Goal: Information Seeking & Learning: Learn about a topic

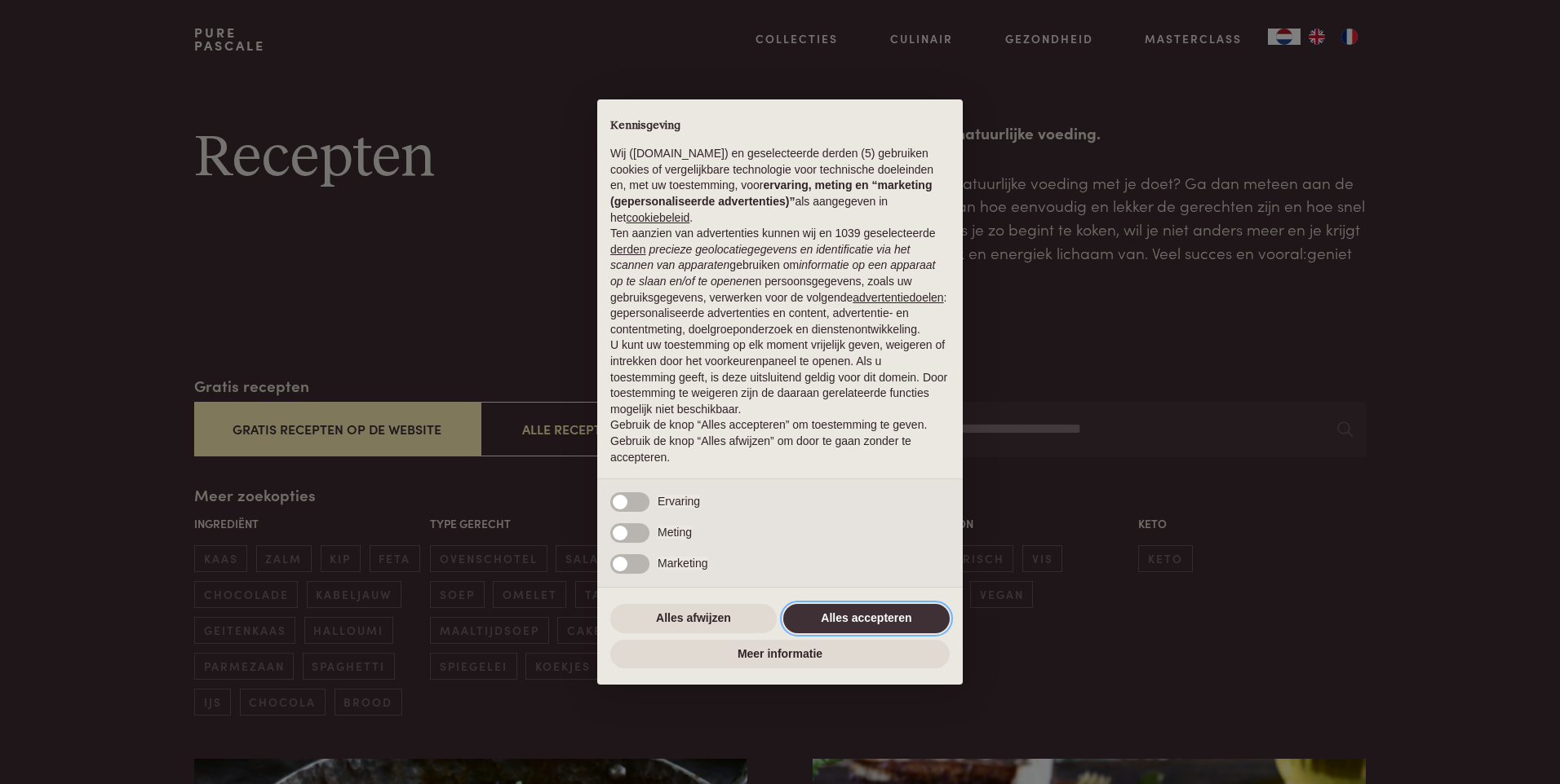
click at [835, 618] on button "Alles accepteren" at bounding box center [866, 619] width 166 height 30
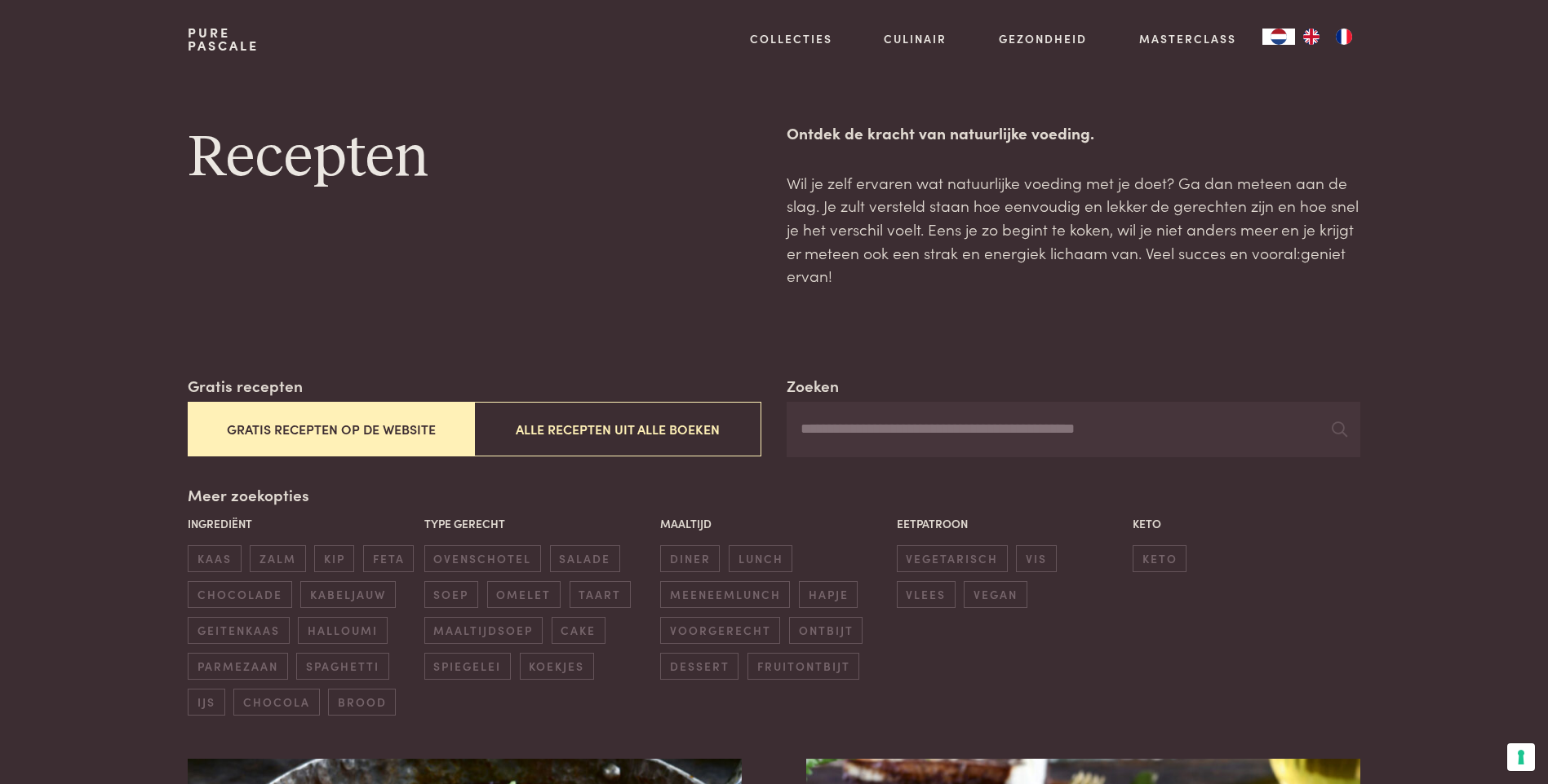
click at [326, 429] on button "Gratis recepten op de website" at bounding box center [331, 429] width 286 height 54
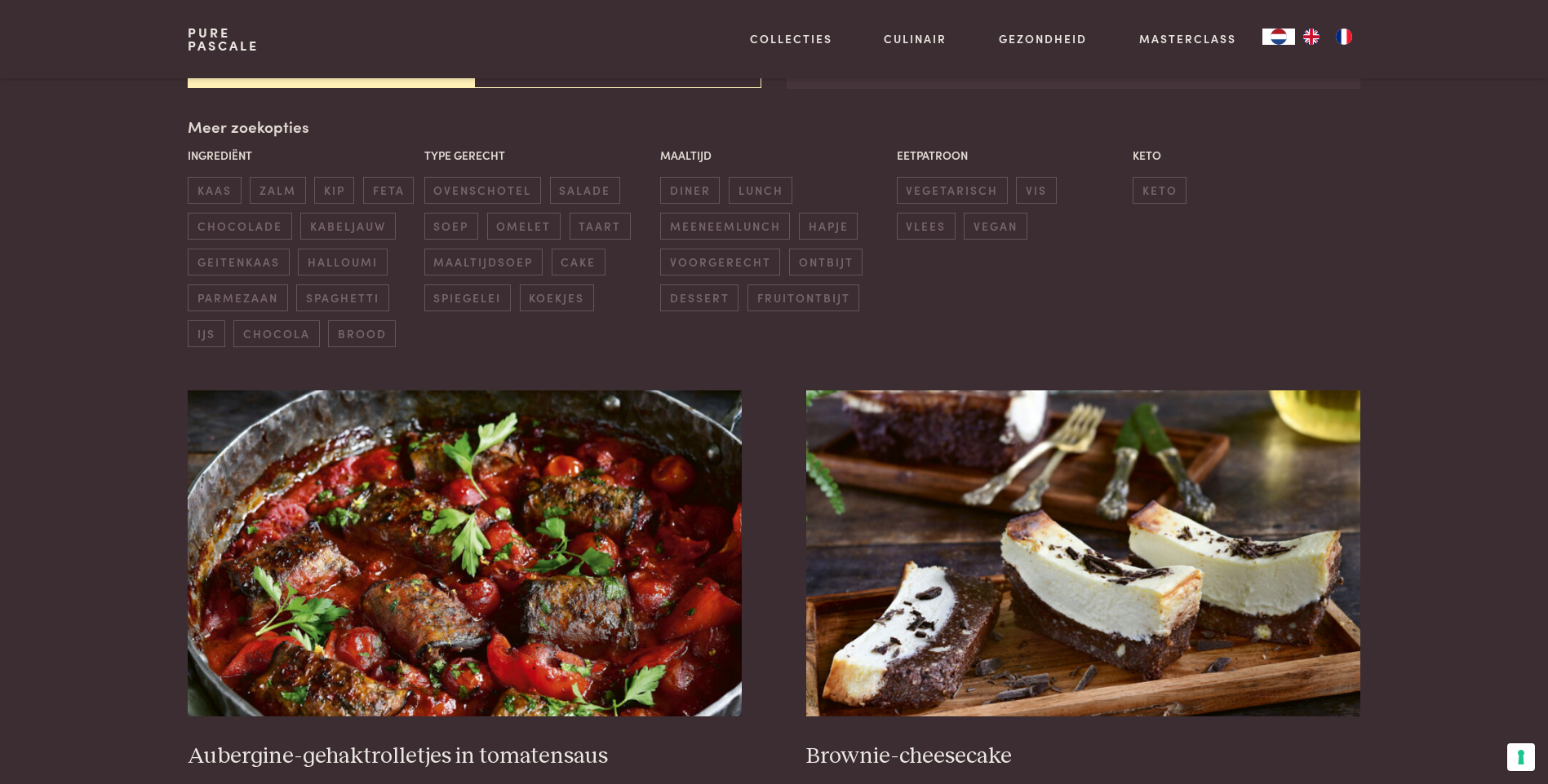
scroll to position [374, 0]
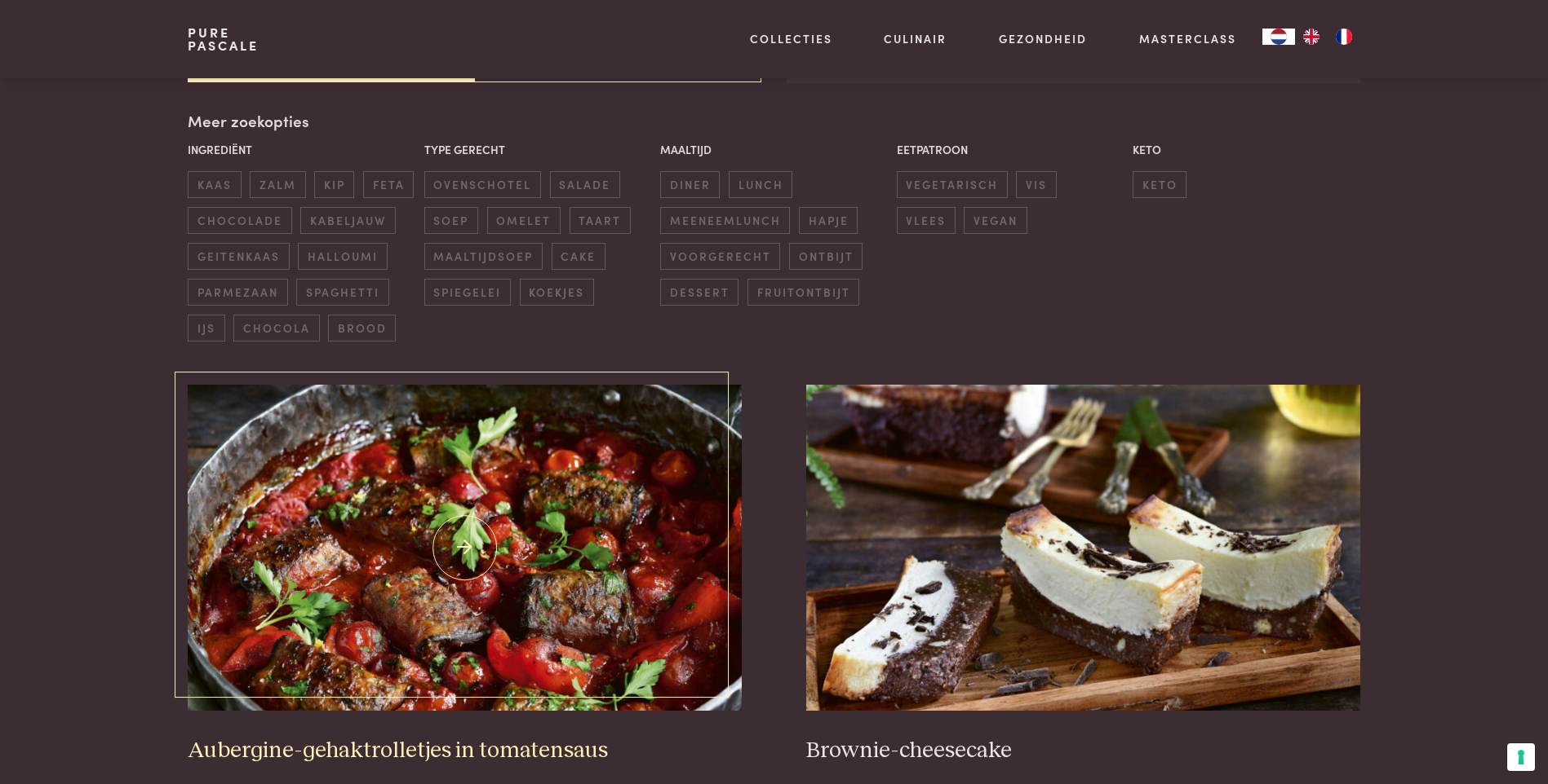
click at [459, 505] on img at bounding box center [464, 548] width 553 height 326
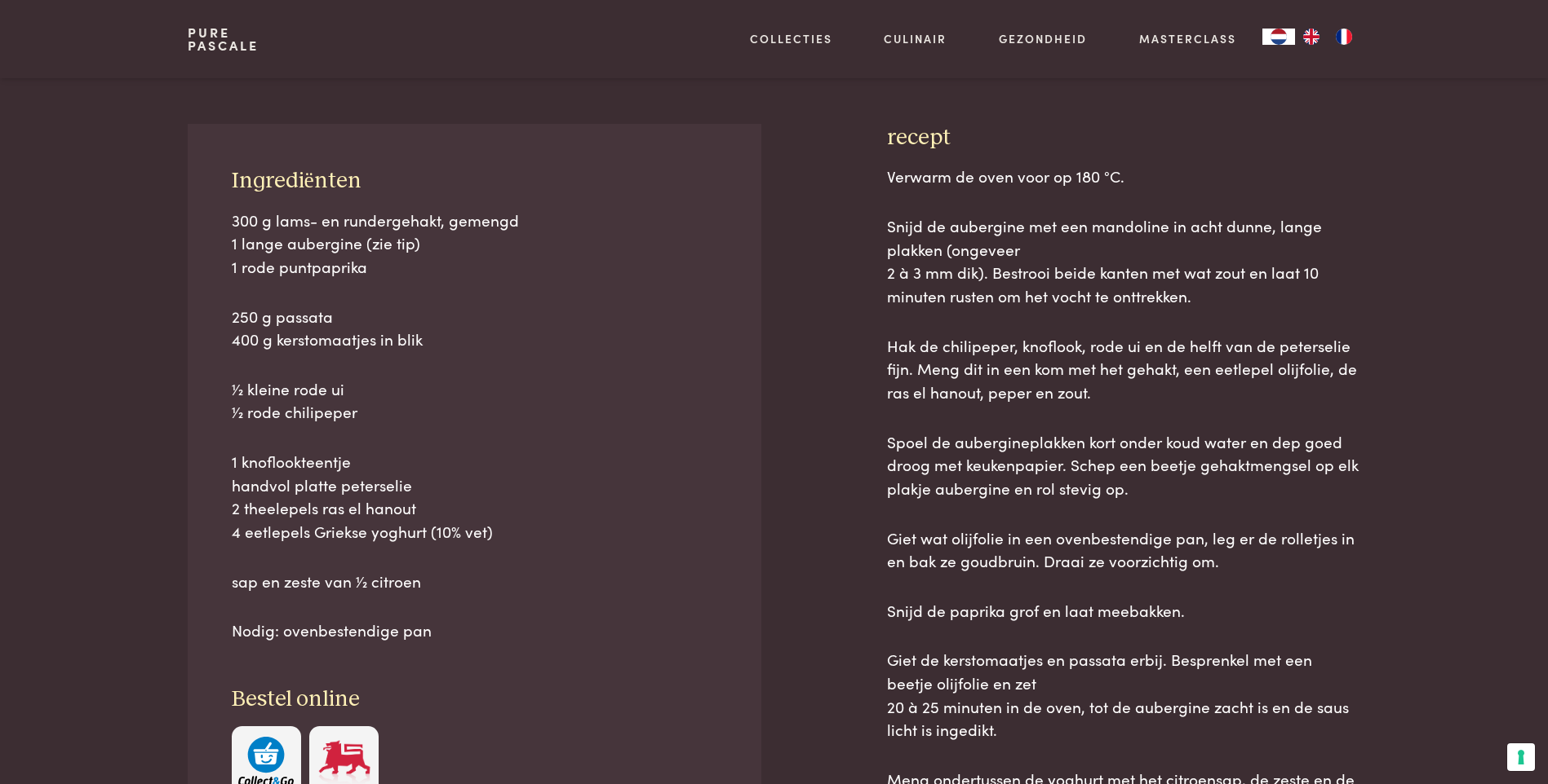
scroll to position [653, 0]
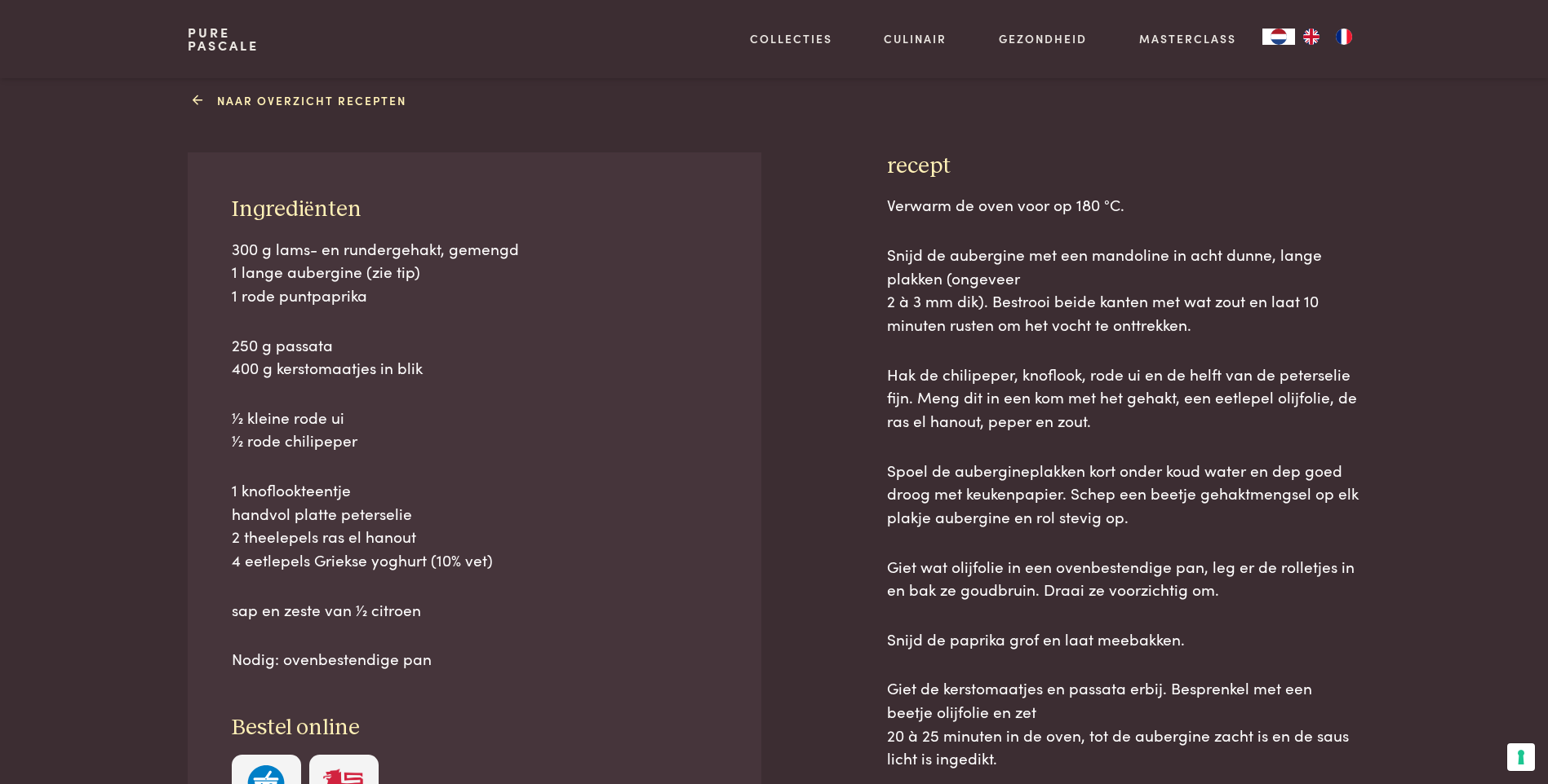
click at [276, 95] on link "Naar overzicht recepten" at bounding box center [301, 100] width 209 height 17
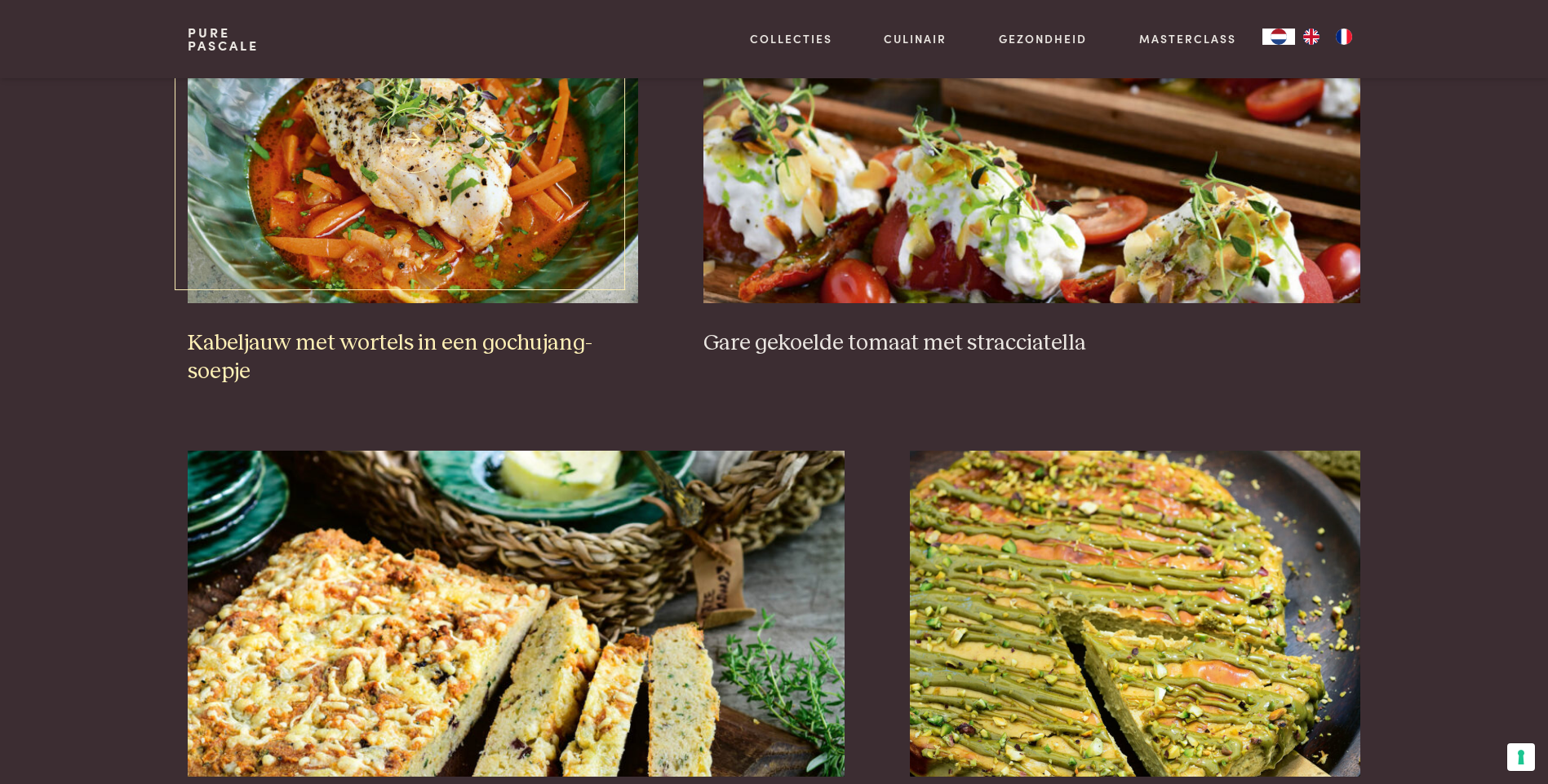
scroll to position [1304, 0]
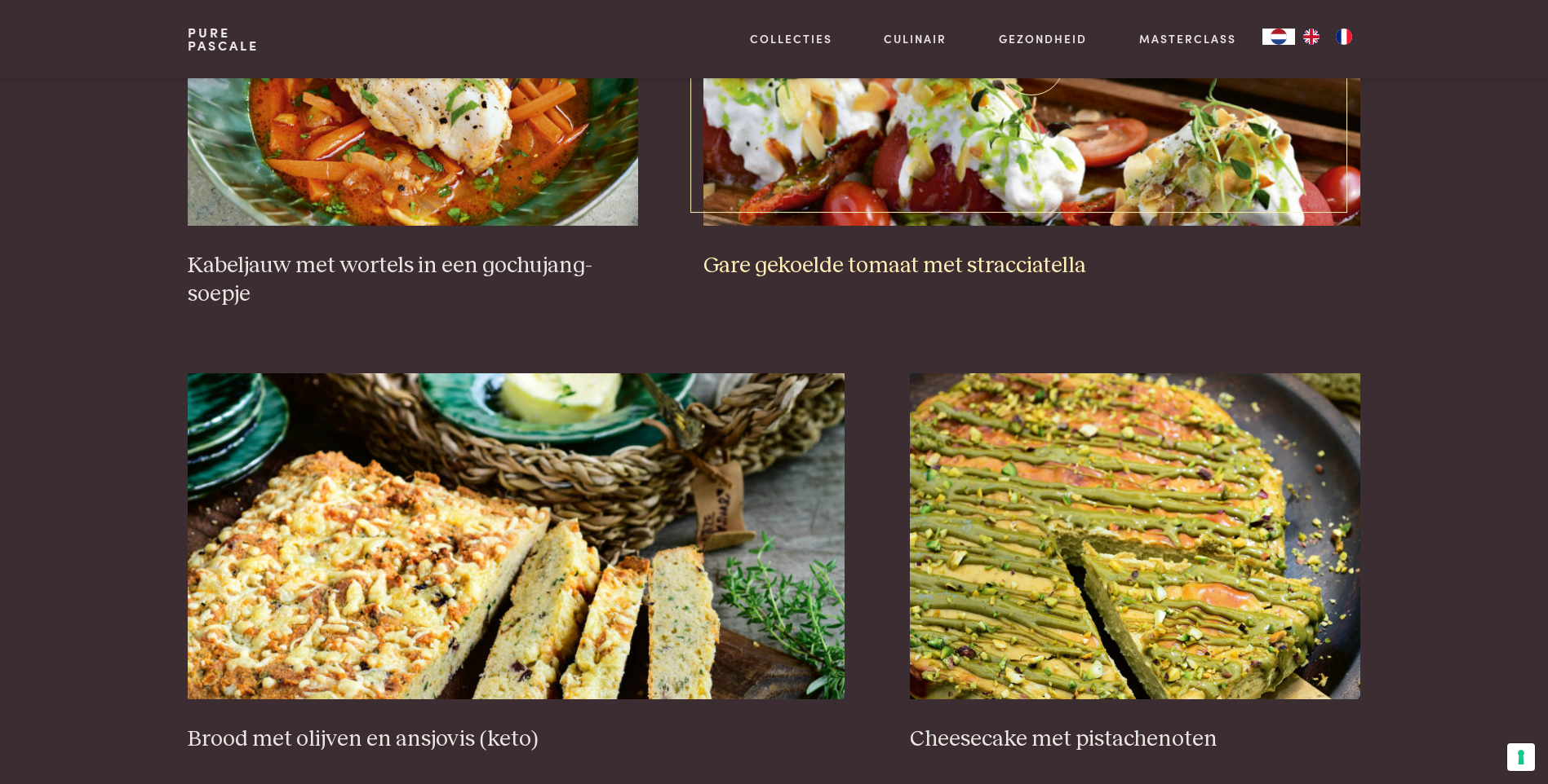
click at [832, 274] on h3 "Gare gekoelde tomaat met stracciatella" at bounding box center [1031, 266] width 657 height 29
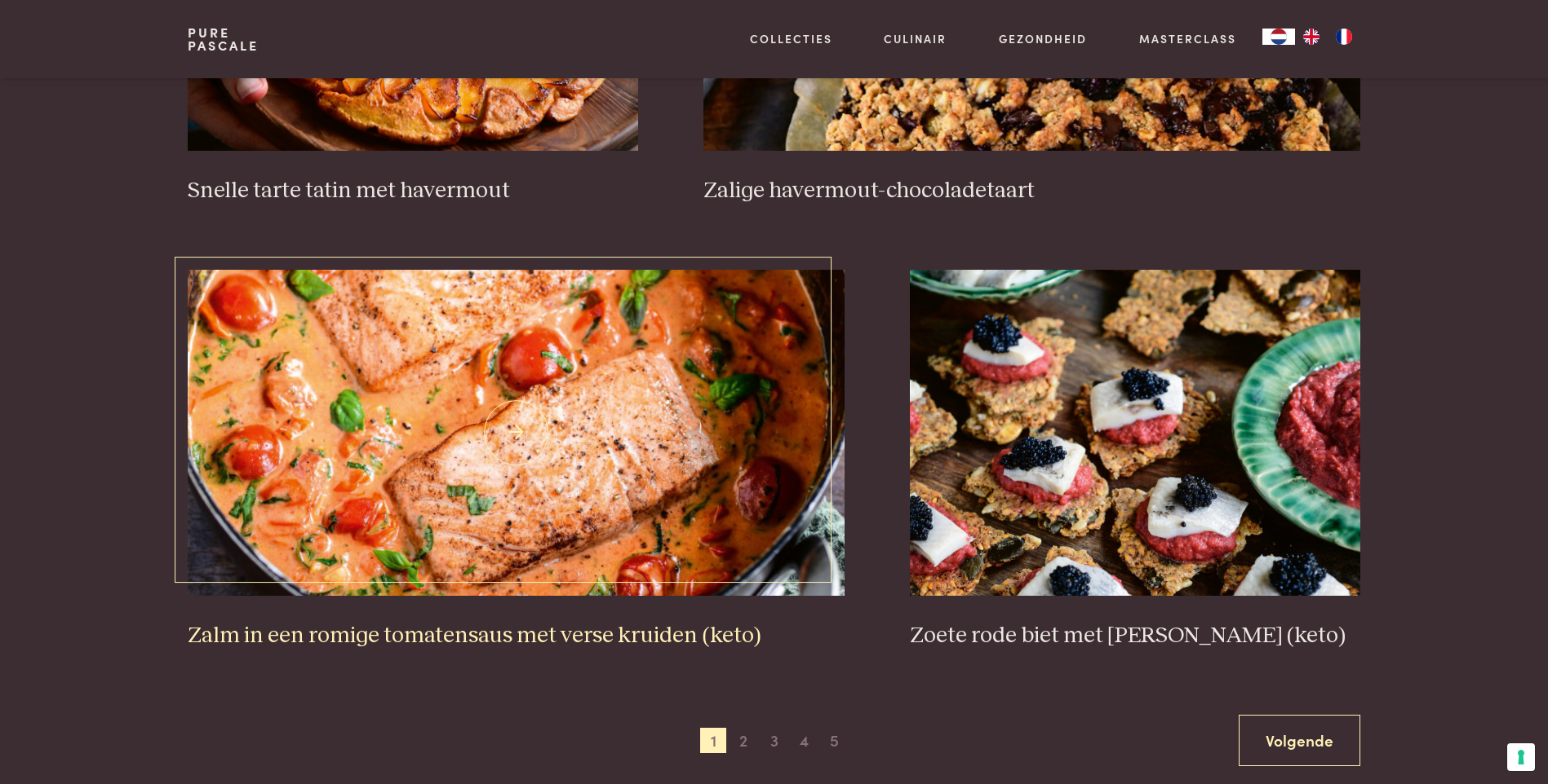
scroll to position [2773, 0]
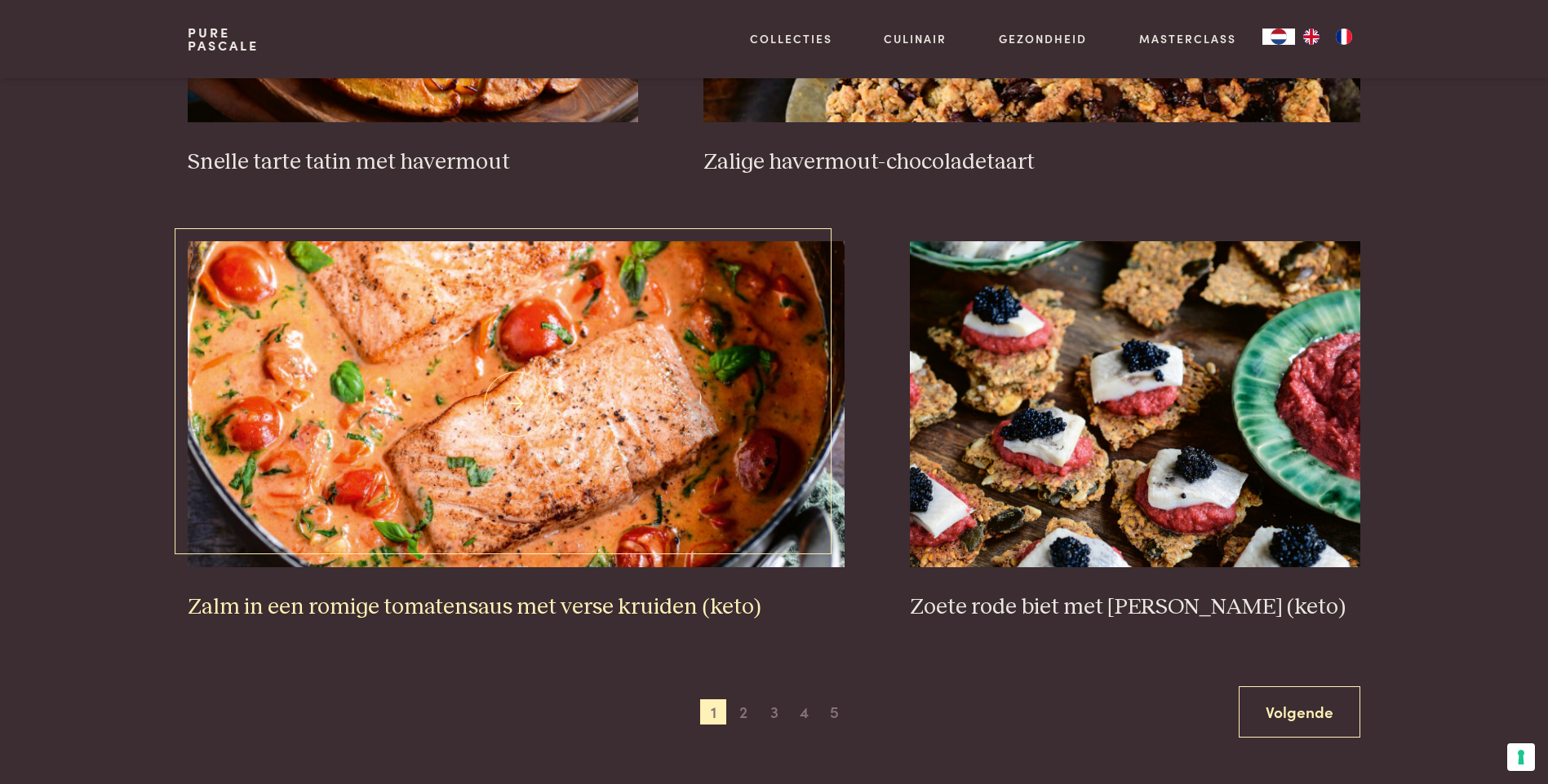
click at [552, 368] on img at bounding box center [516, 404] width 657 height 326
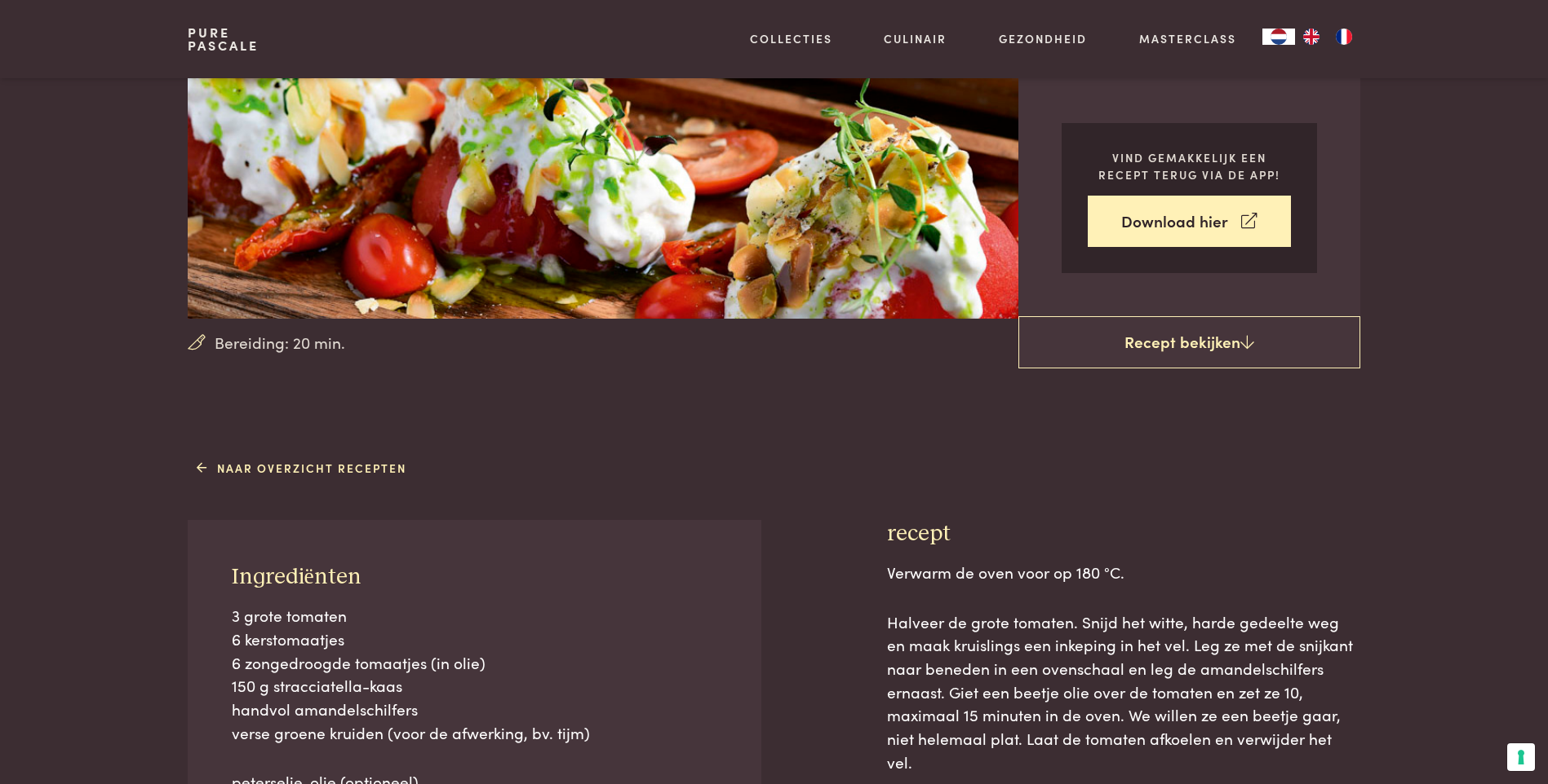
scroll to position [326, 0]
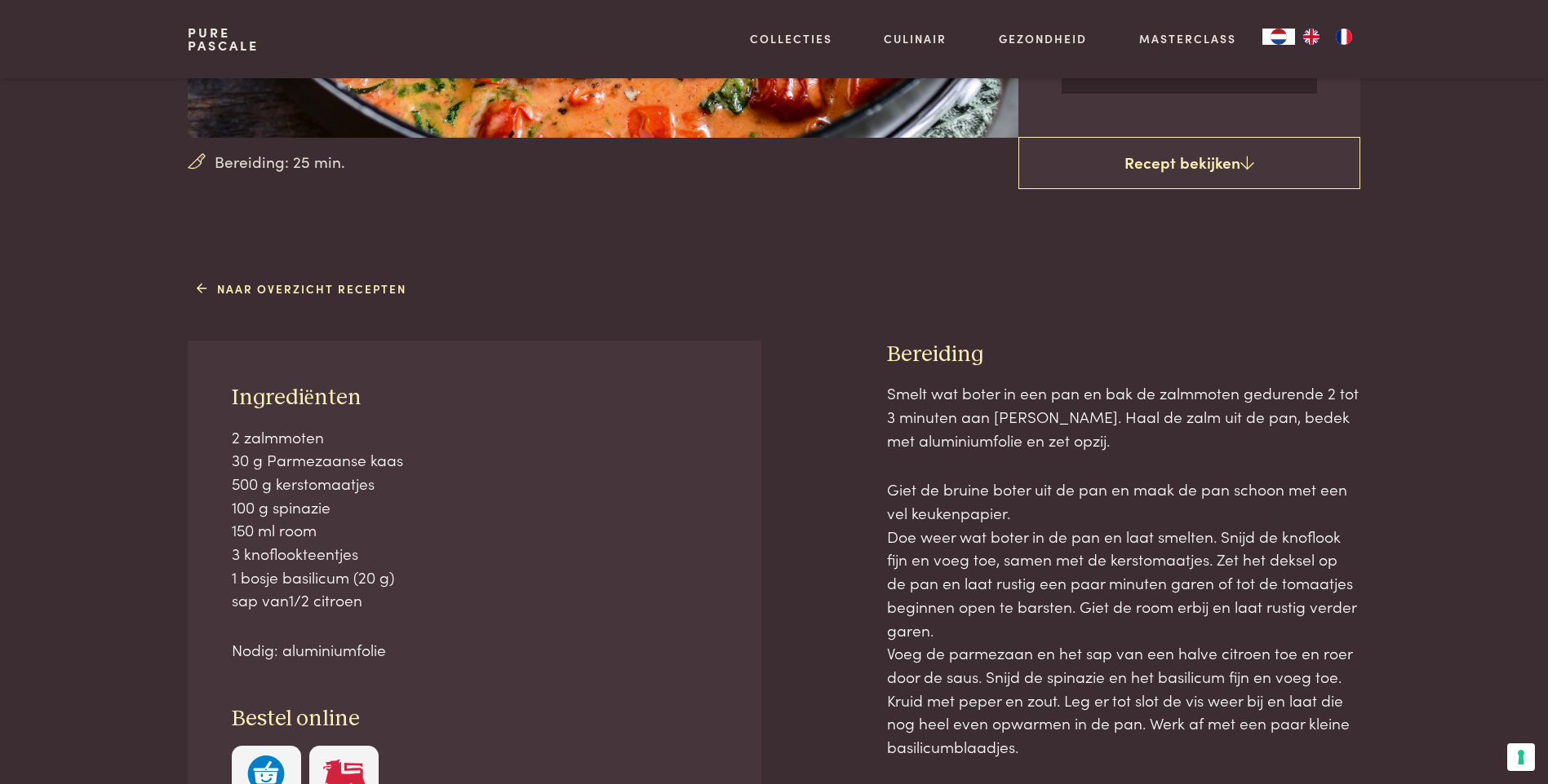
scroll to position [490, 0]
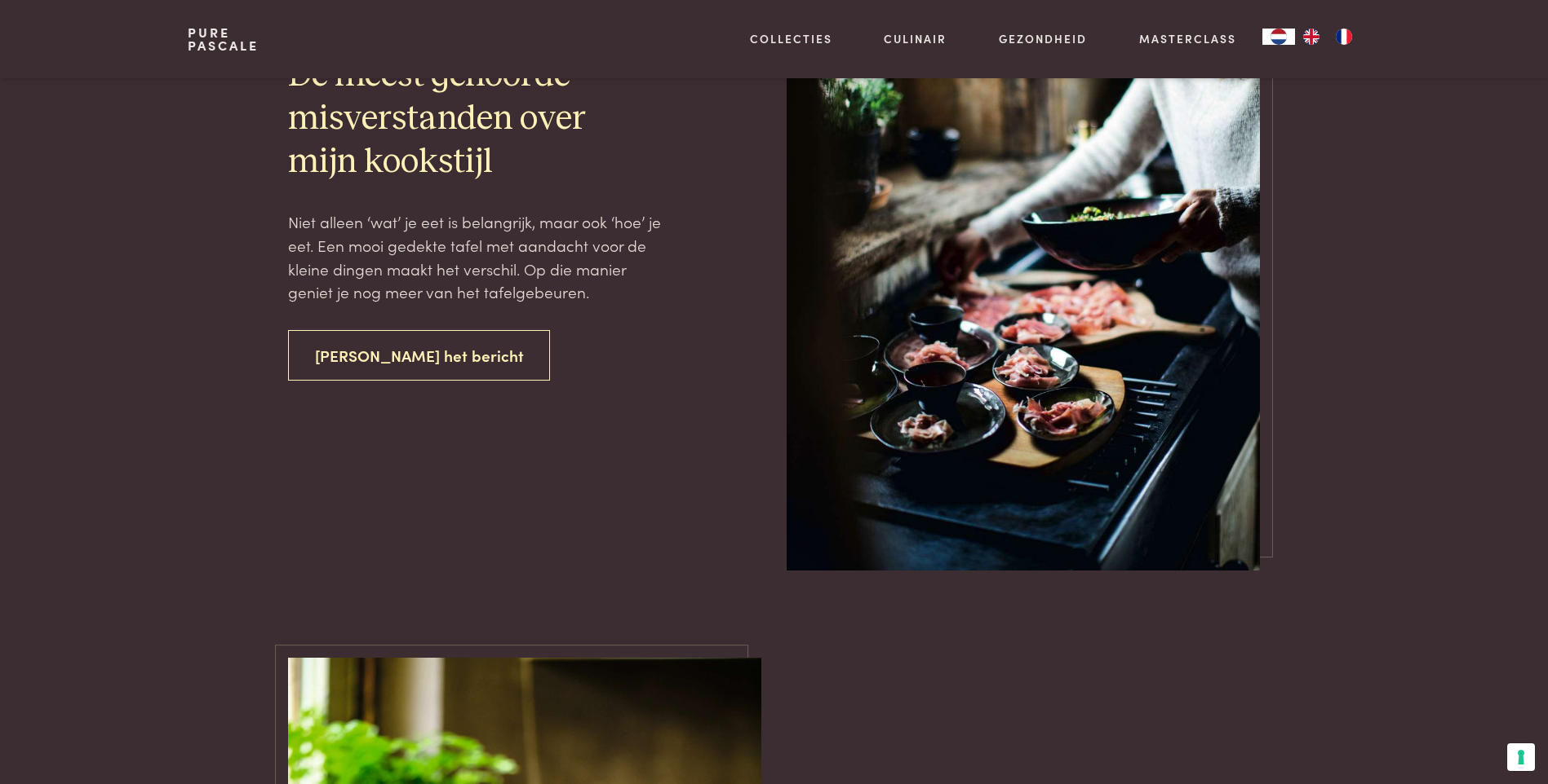
scroll to position [2773, 0]
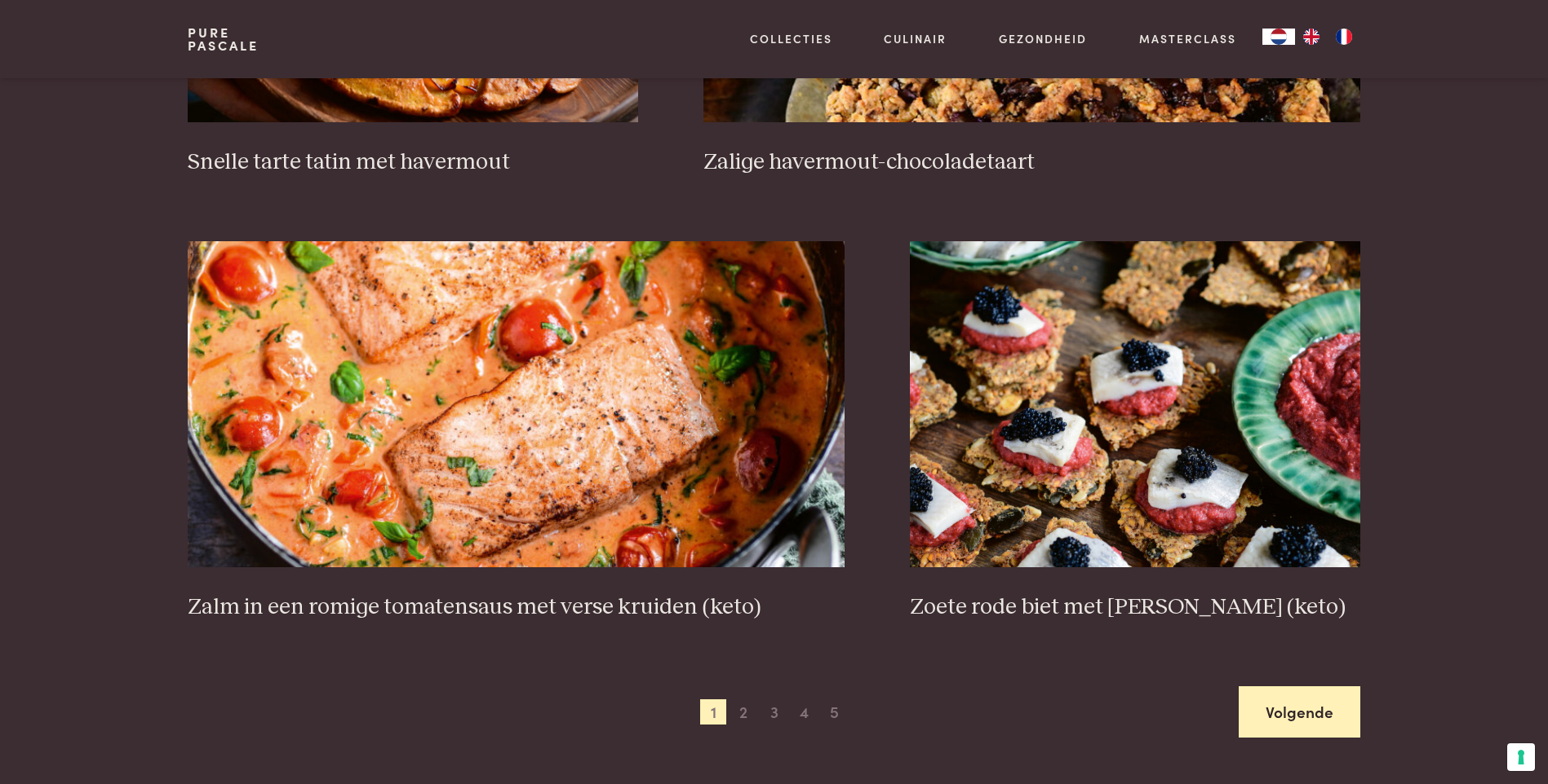
click at [1301, 710] on link "Volgende" at bounding box center [1299, 712] width 122 height 51
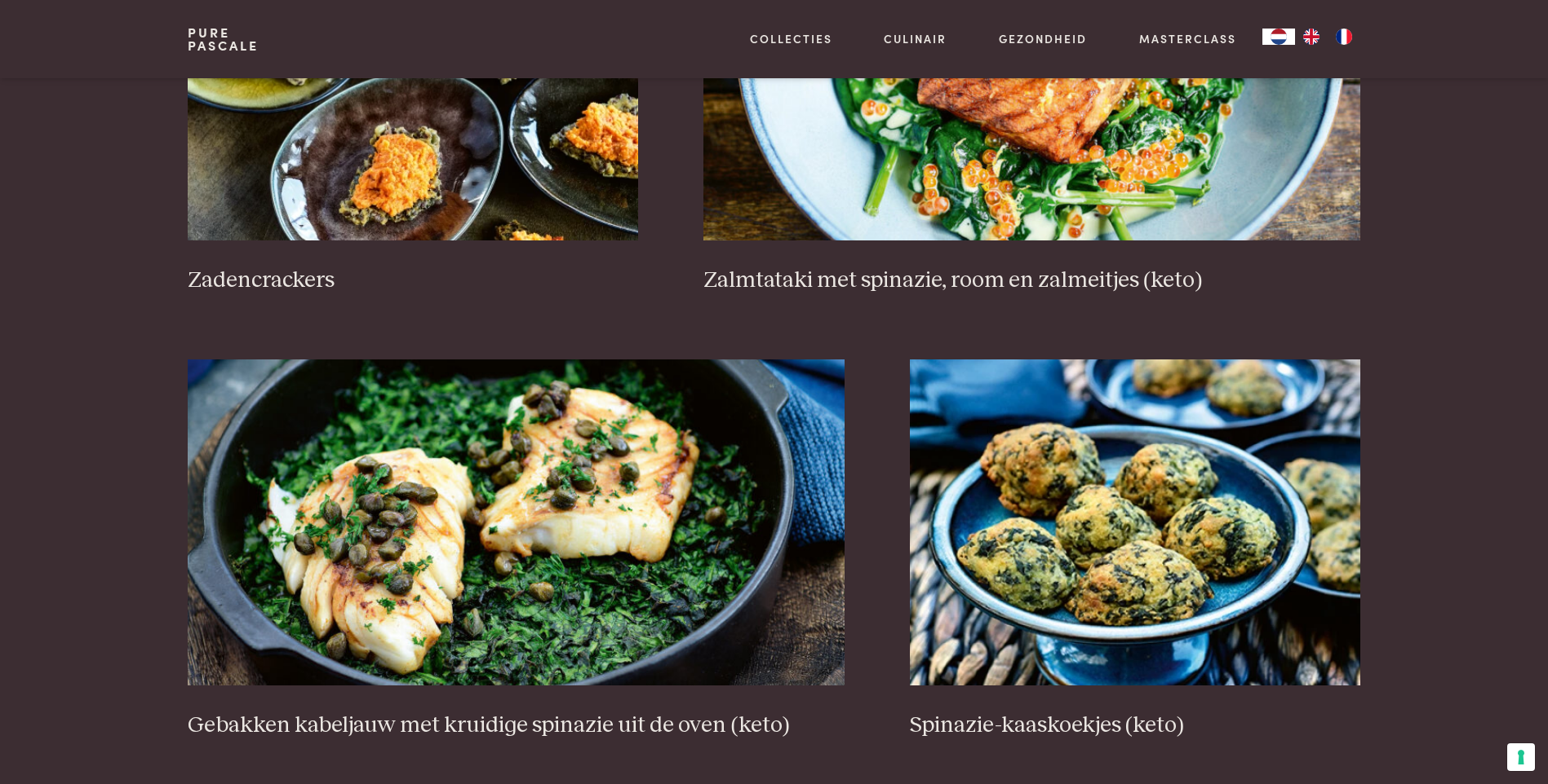
scroll to position [2657, 0]
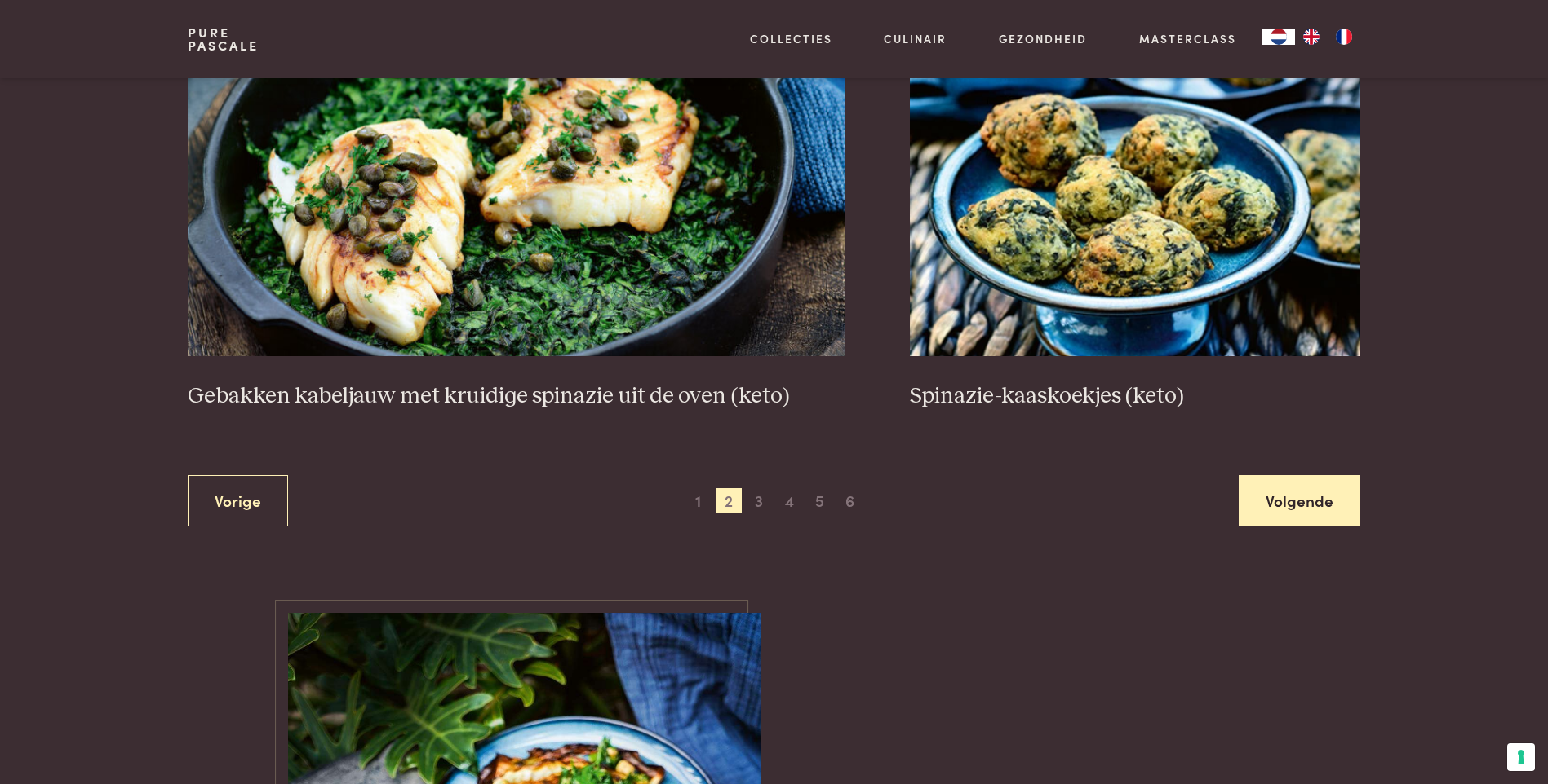
click at [1298, 499] on link "Volgende" at bounding box center [1299, 501] width 122 height 51
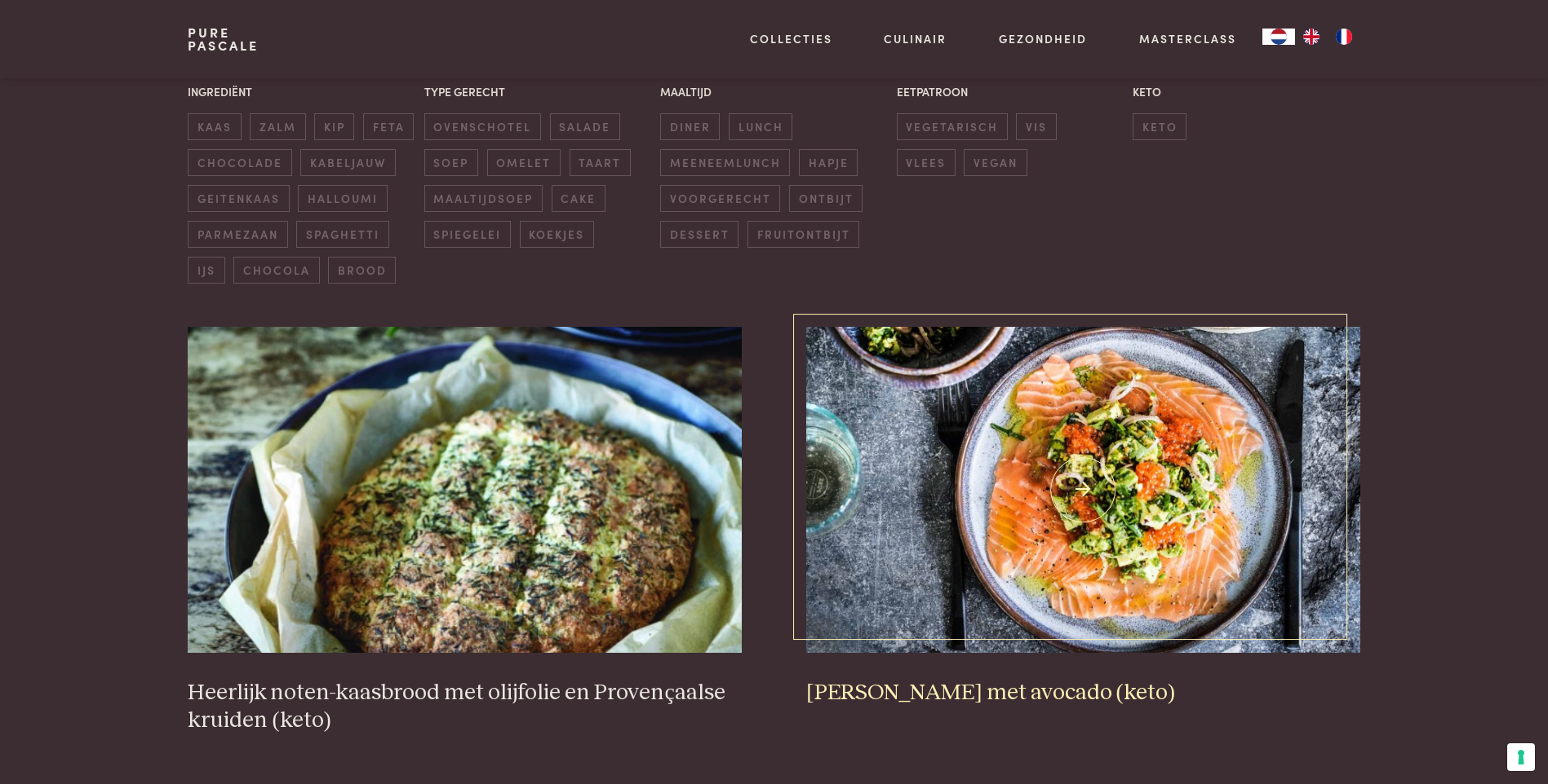
scroll to position [456, 0]
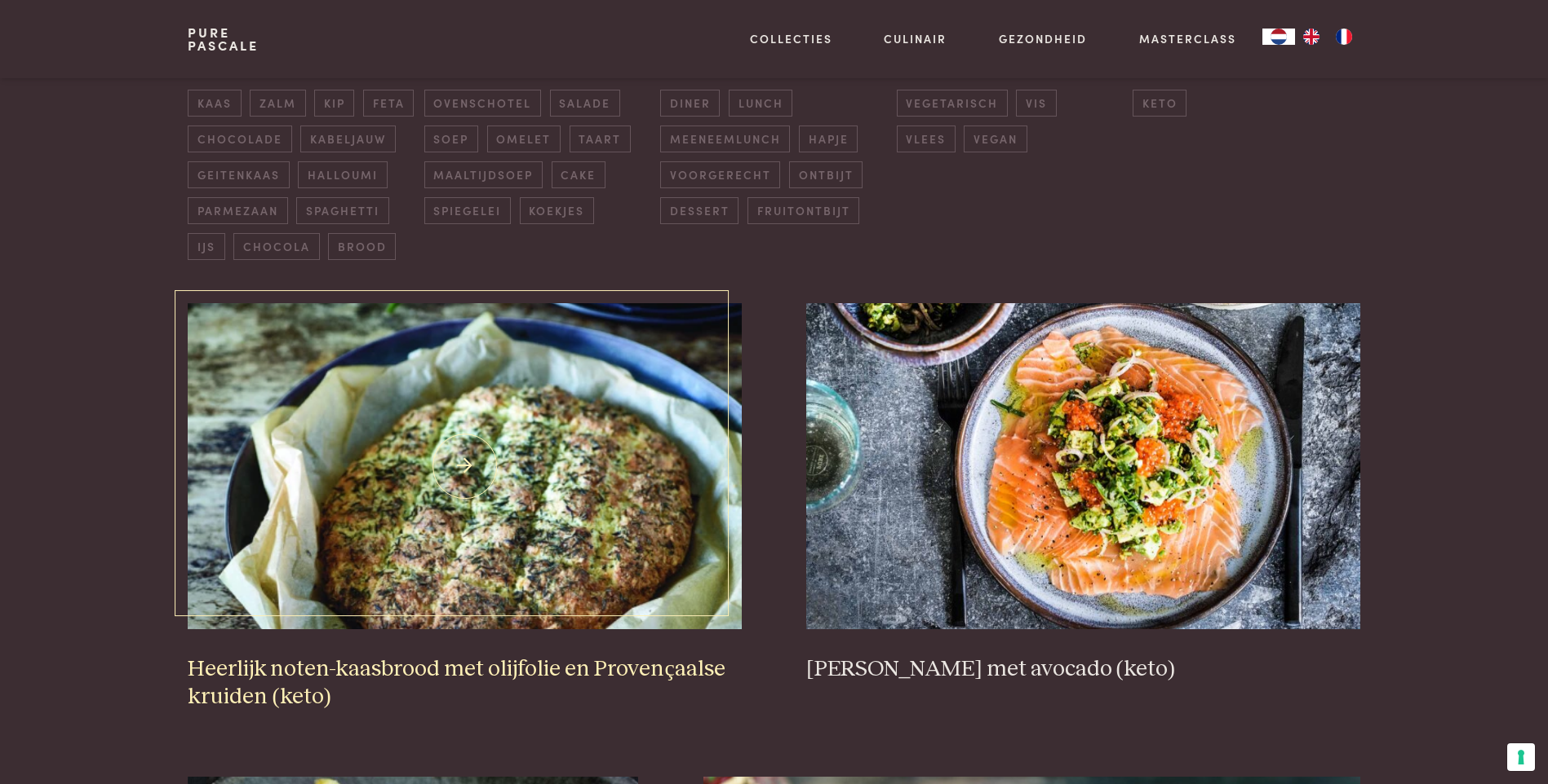
click at [626, 466] on img at bounding box center [464, 466] width 553 height 326
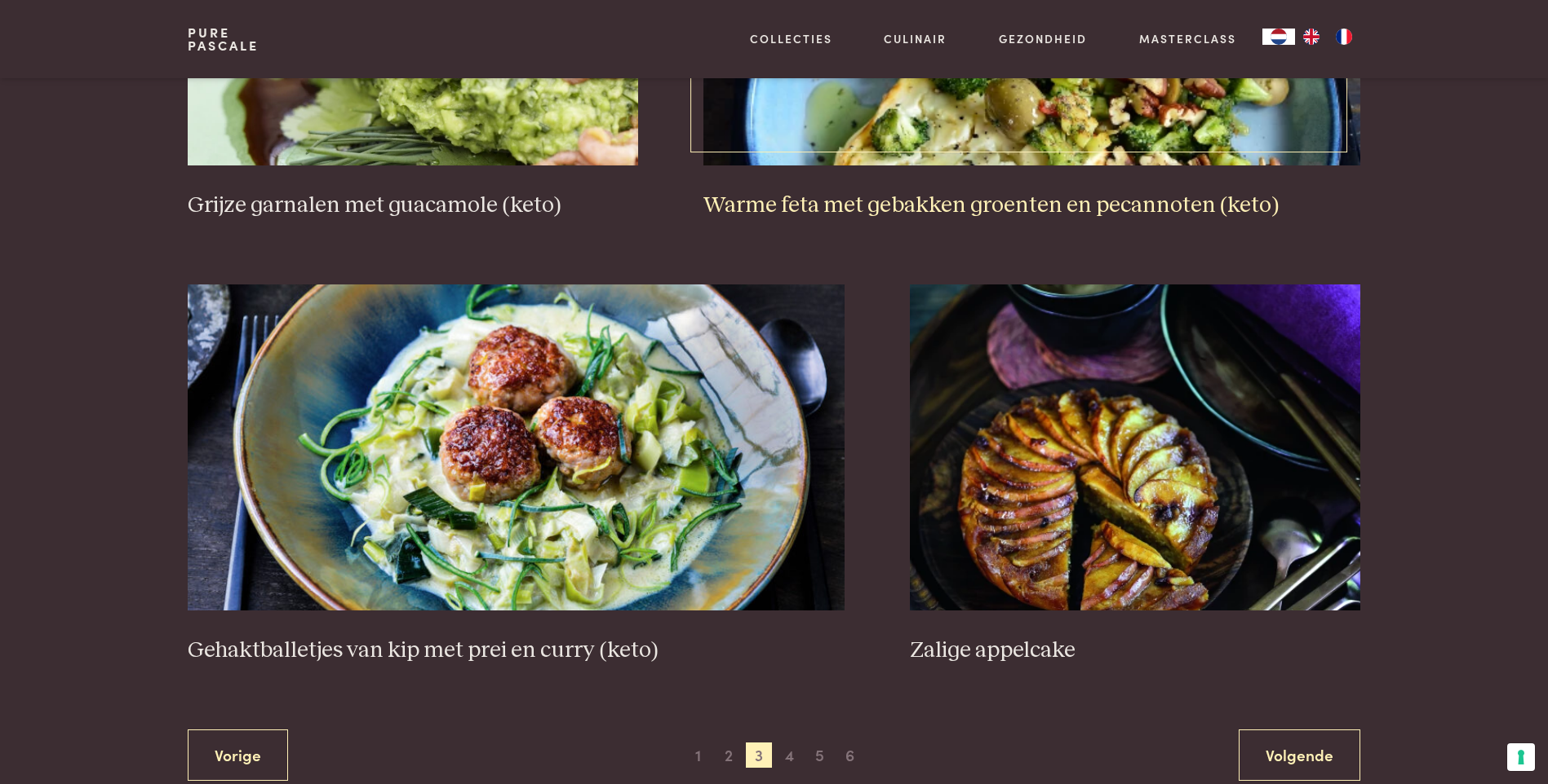
scroll to position [2821, 0]
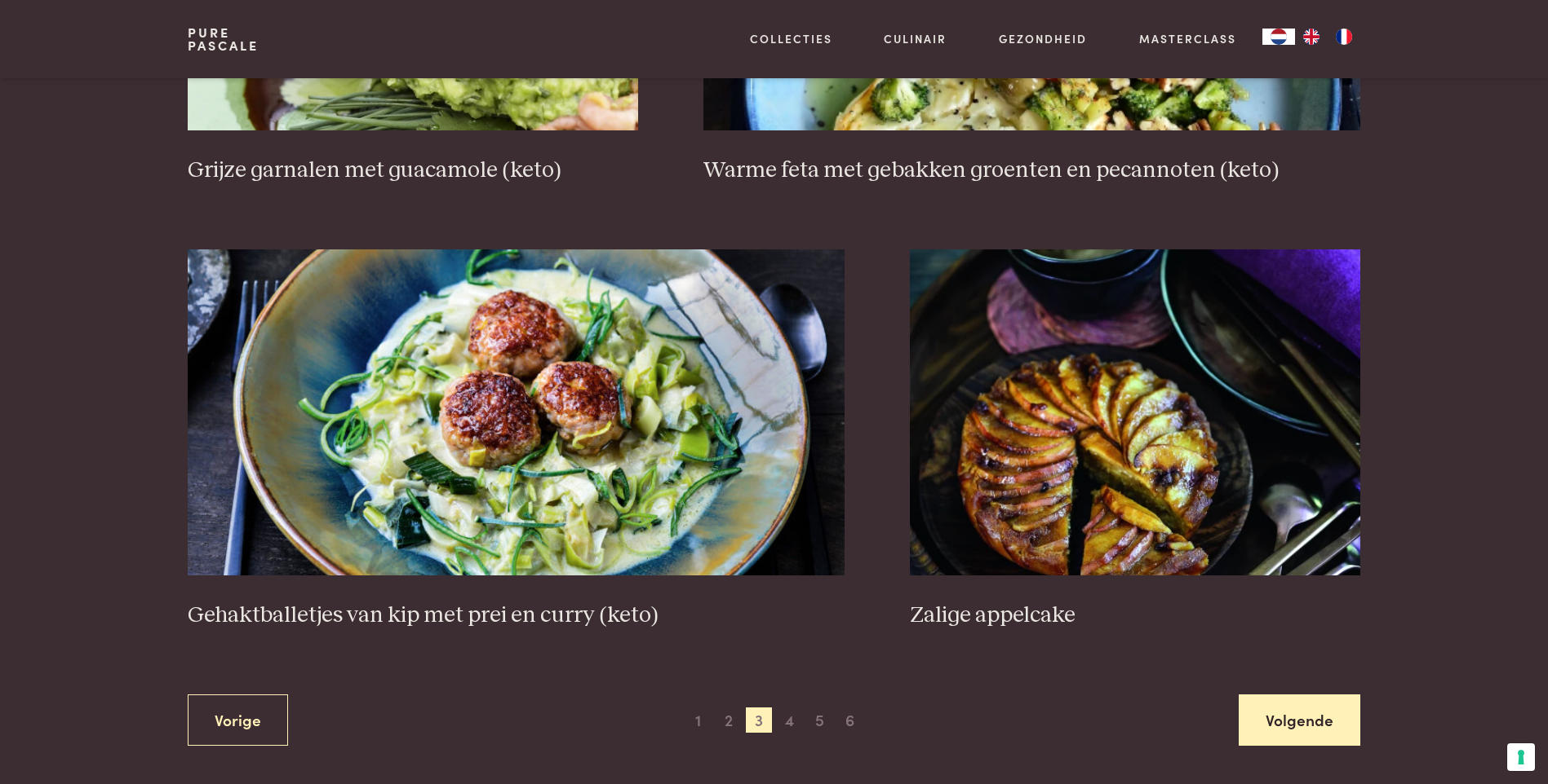
click at [1313, 718] on link "Volgende" at bounding box center [1299, 721] width 122 height 51
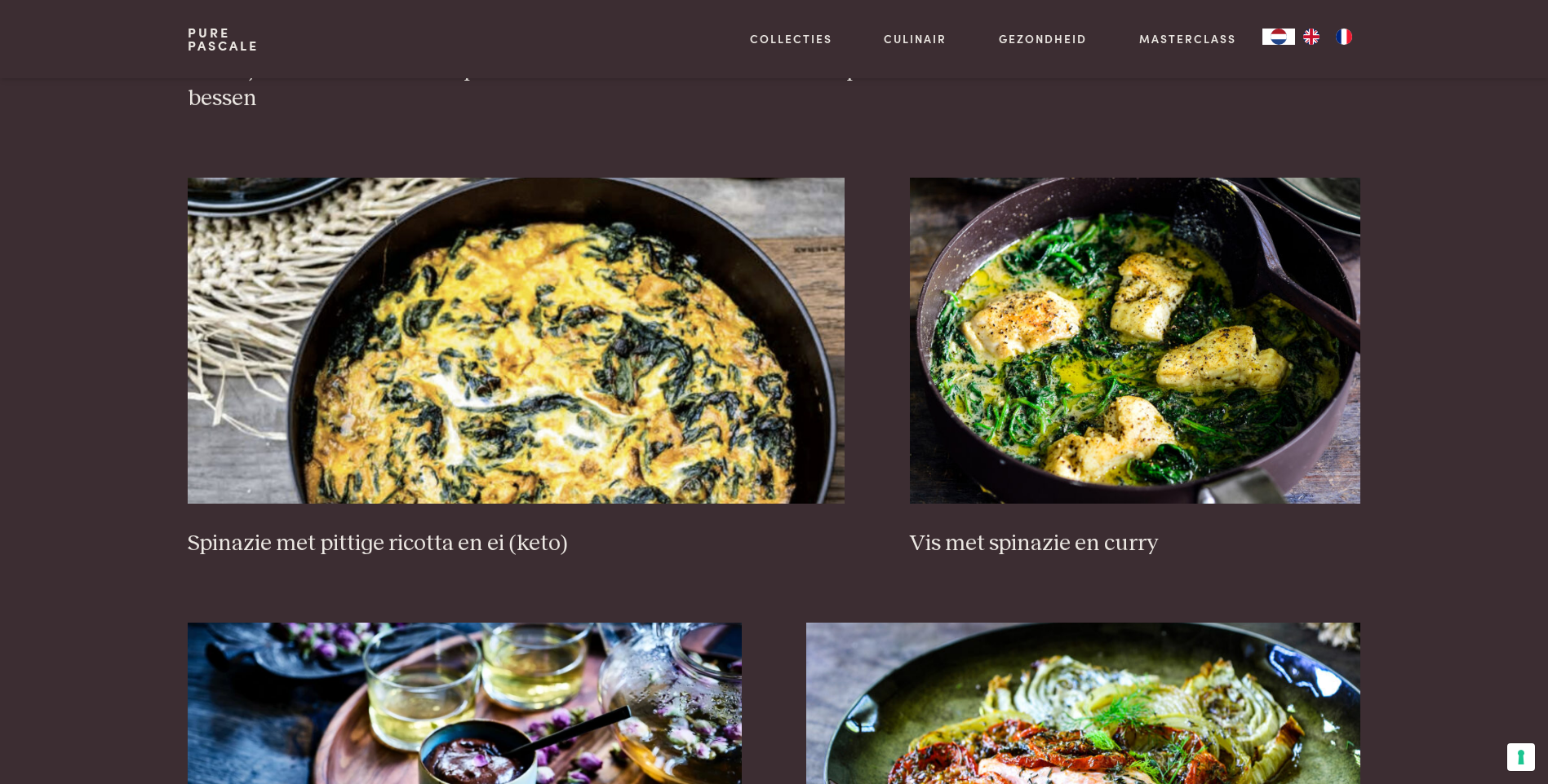
scroll to position [1516, 0]
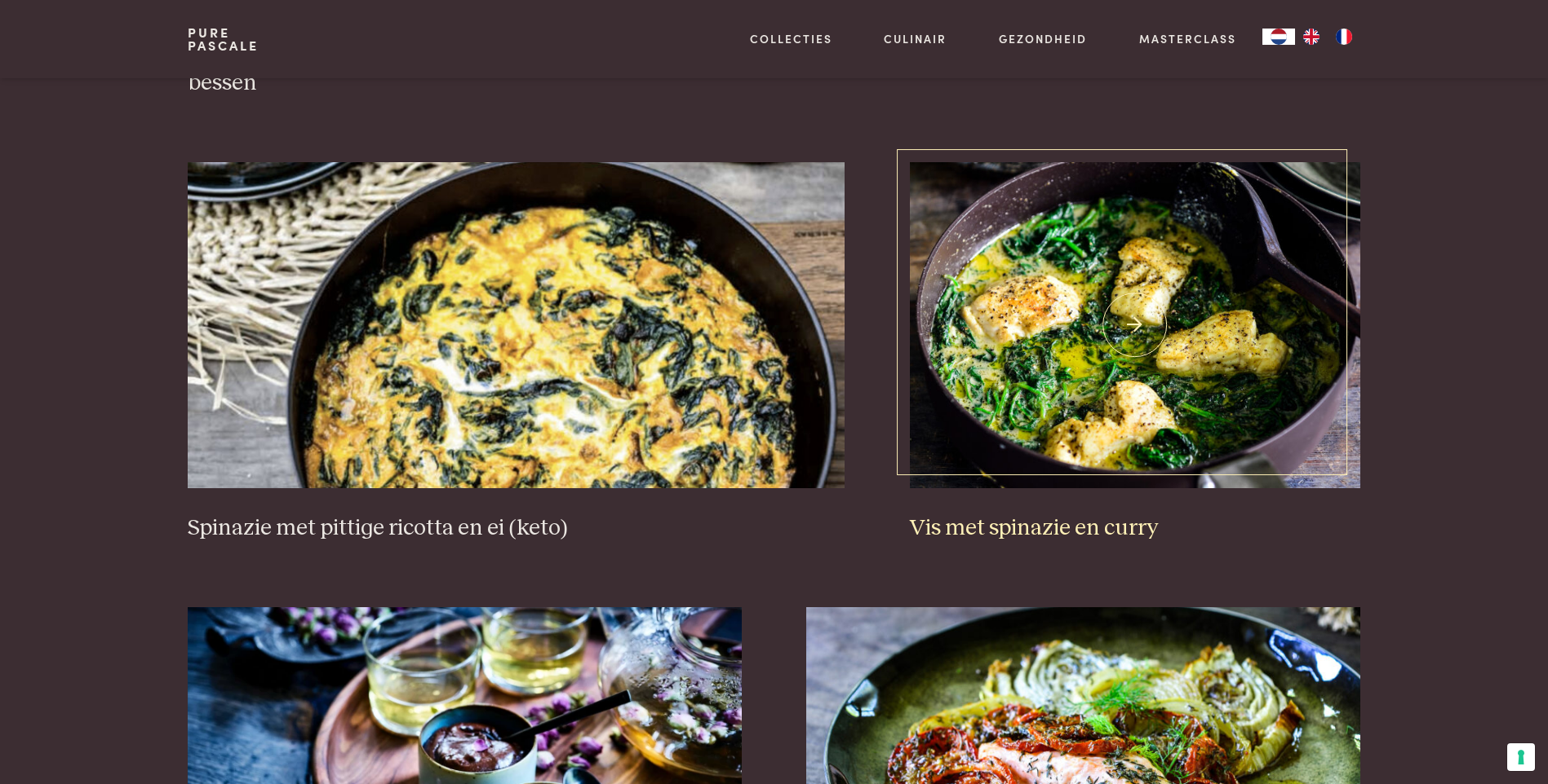
click at [1092, 534] on h3 "Vis met spinazie en curry" at bounding box center [1135, 528] width 450 height 29
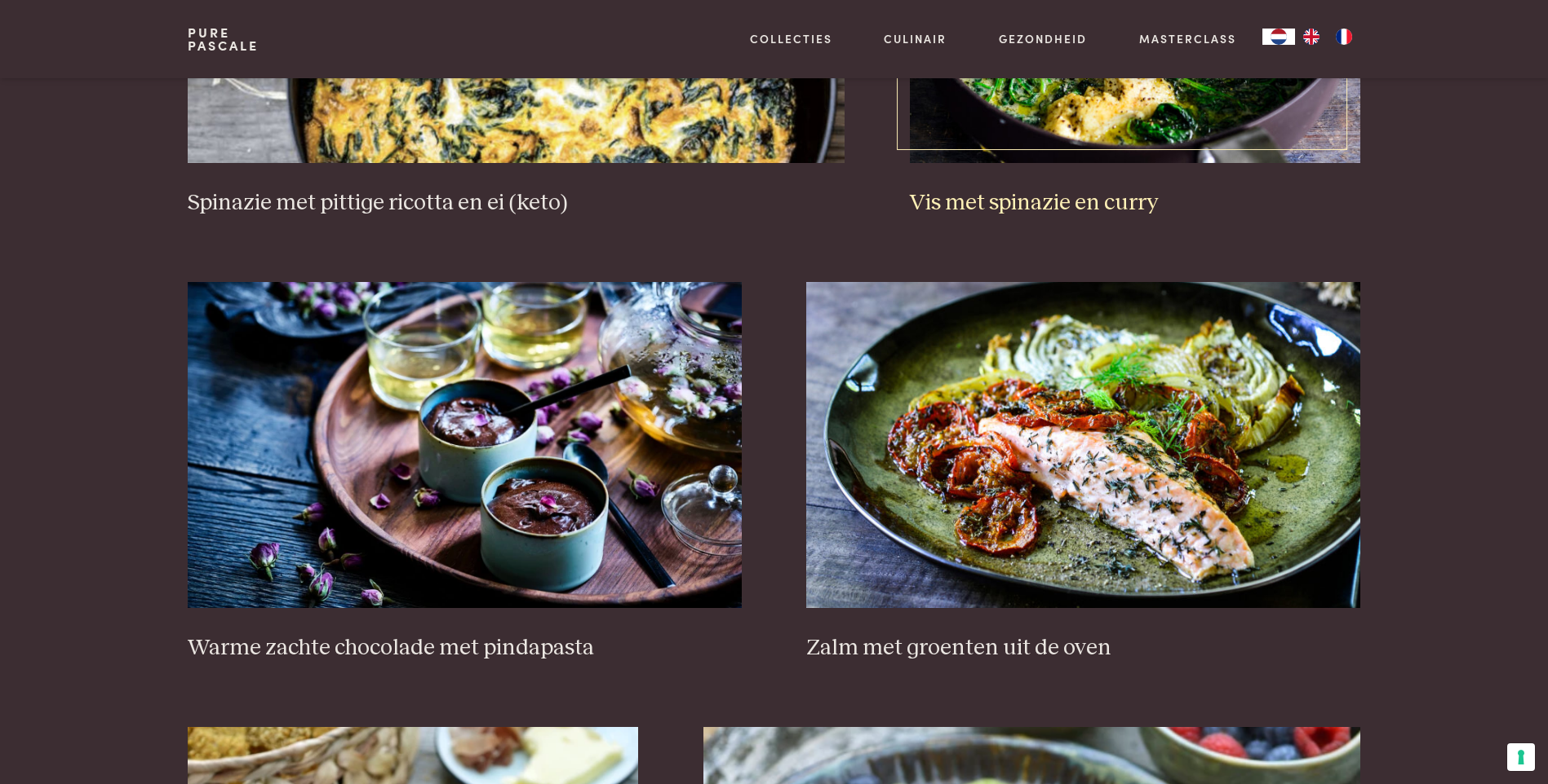
scroll to position [1842, 0]
click at [1090, 471] on img at bounding box center [1083, 444] width 553 height 326
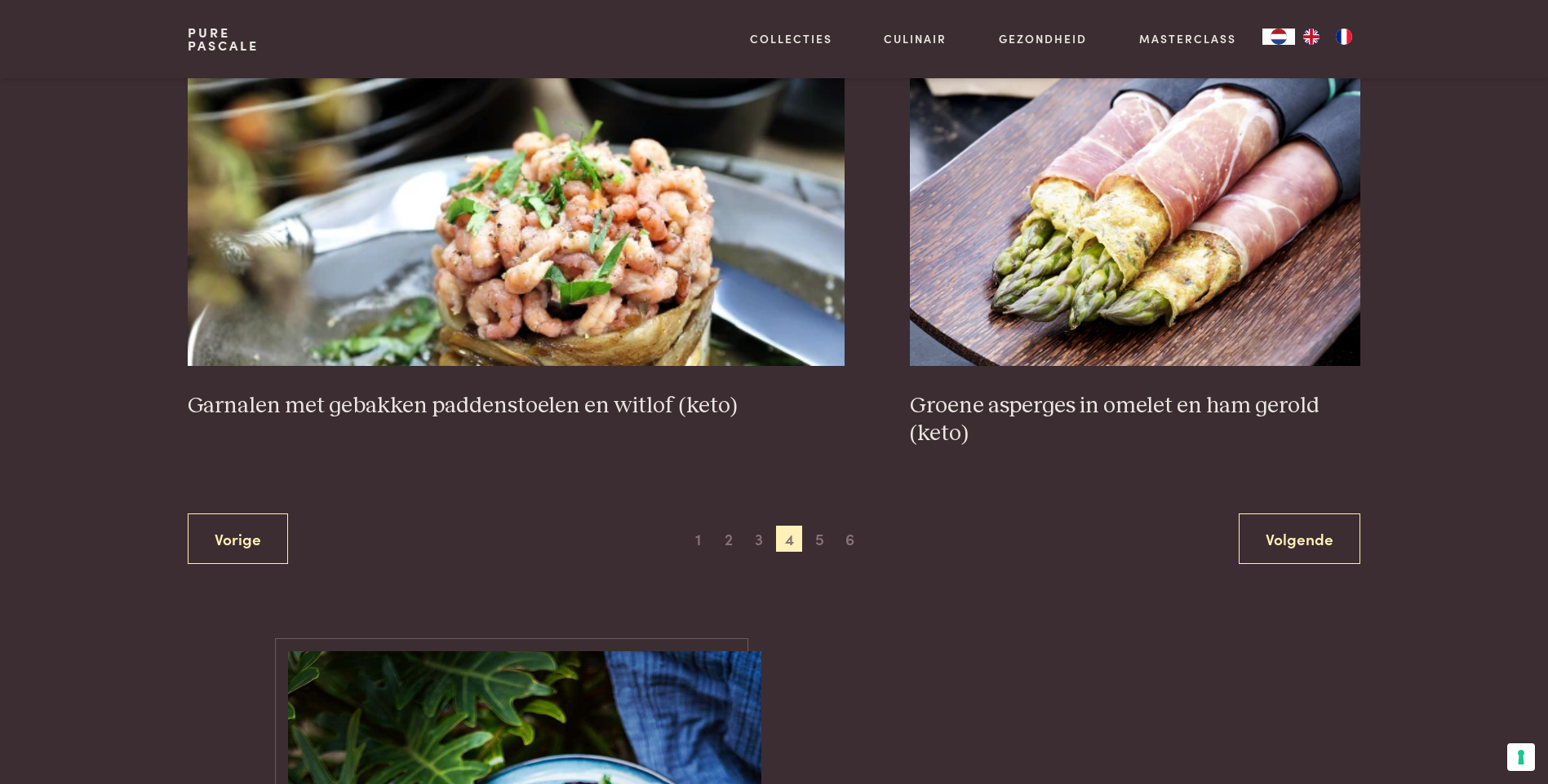
scroll to position [3065, 0]
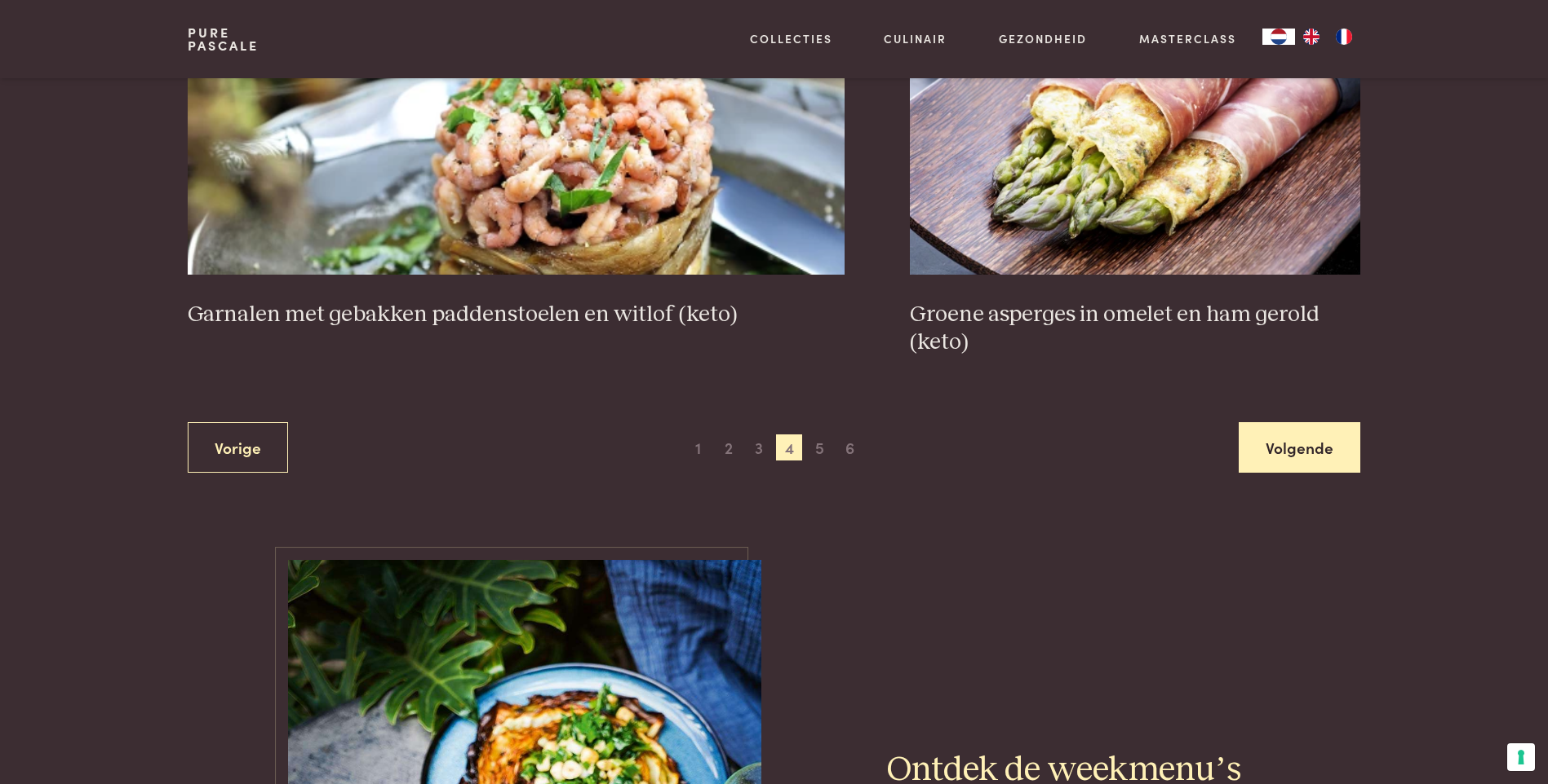
click at [1296, 451] on link "Volgende" at bounding box center [1299, 448] width 122 height 51
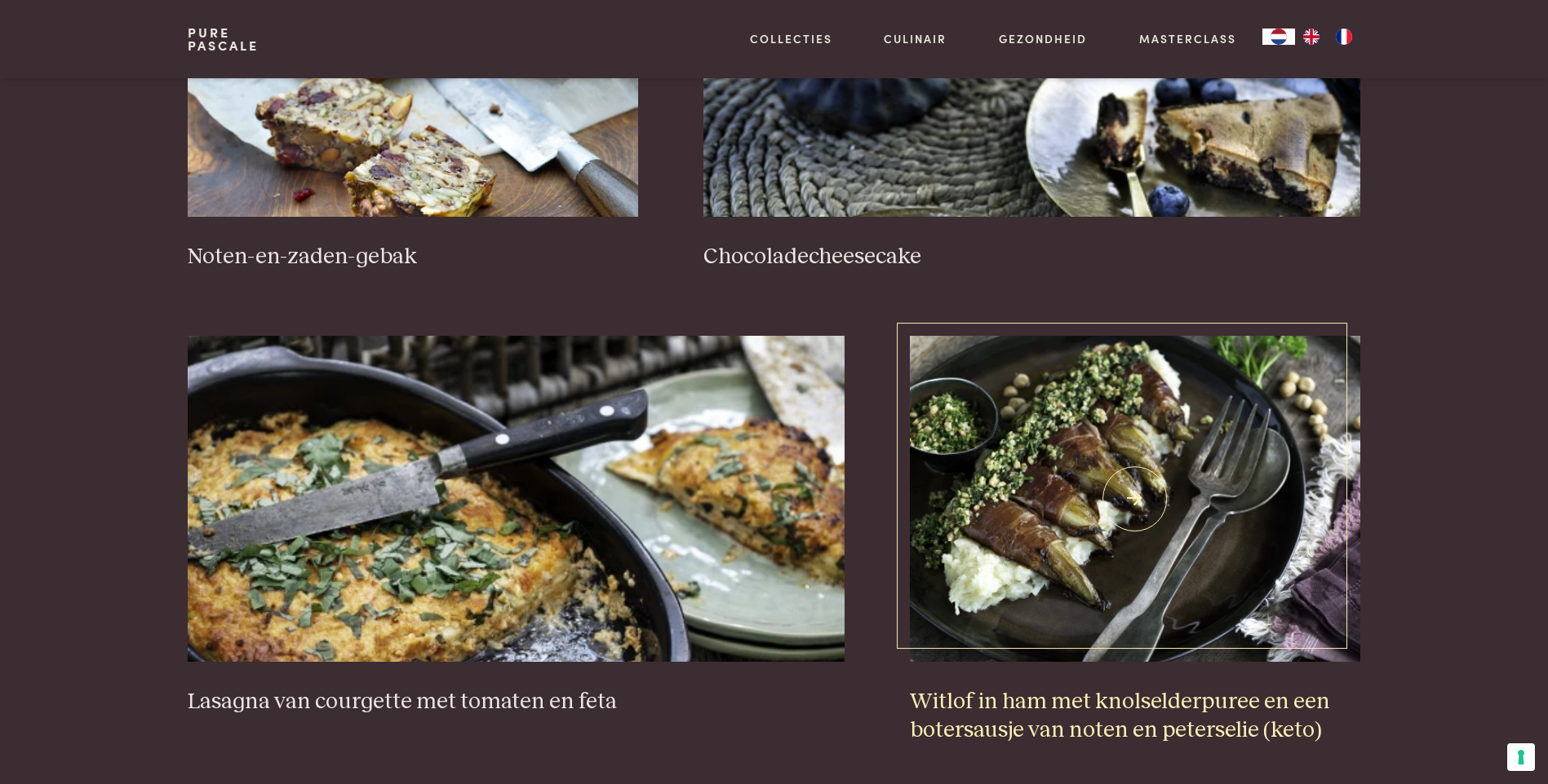
scroll to position [1435, 0]
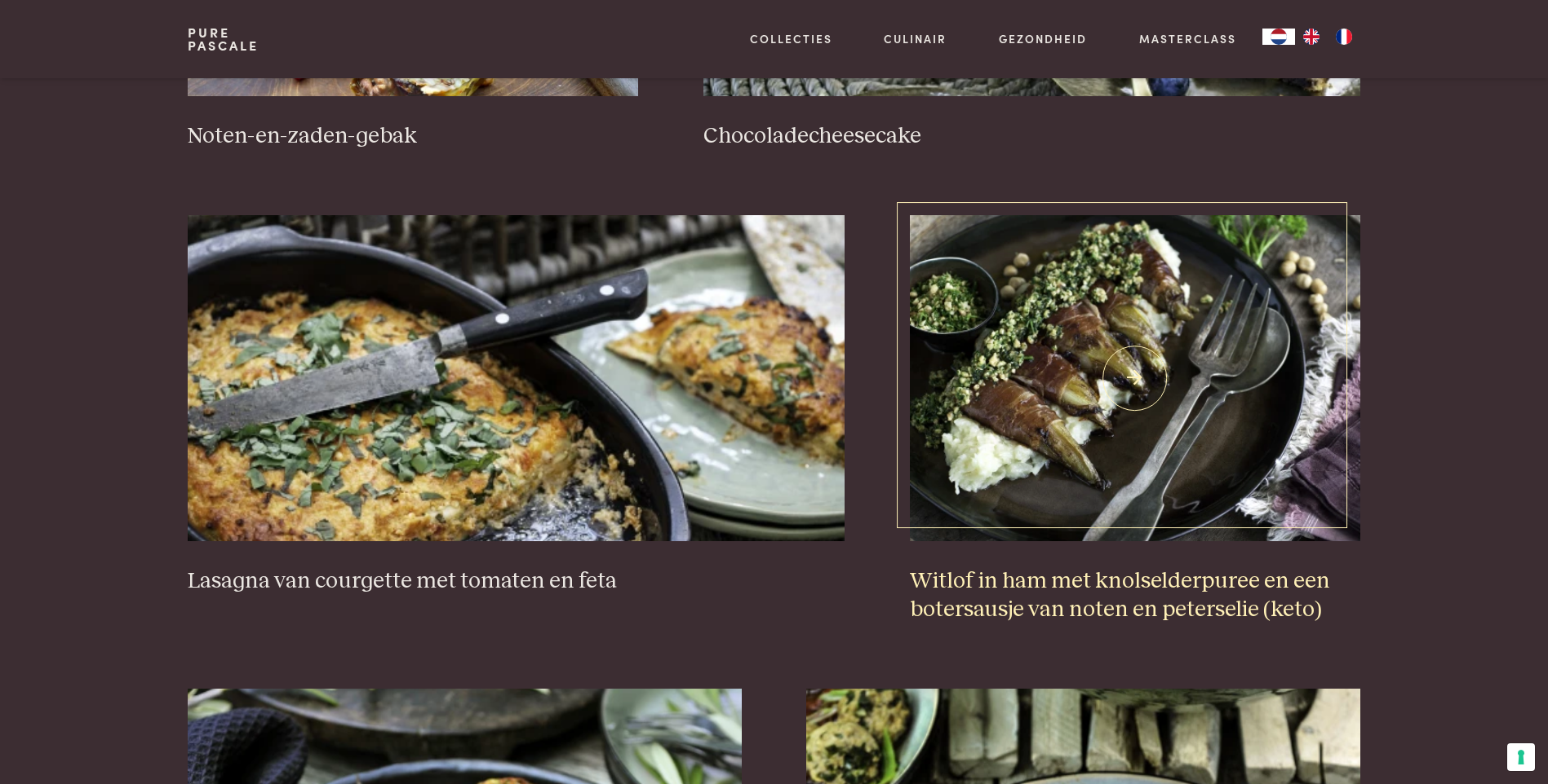
click at [1123, 582] on h3 "Witlof in ham met knolselderpuree en een botersausje van noten en peterselie (k…" at bounding box center [1135, 595] width 450 height 56
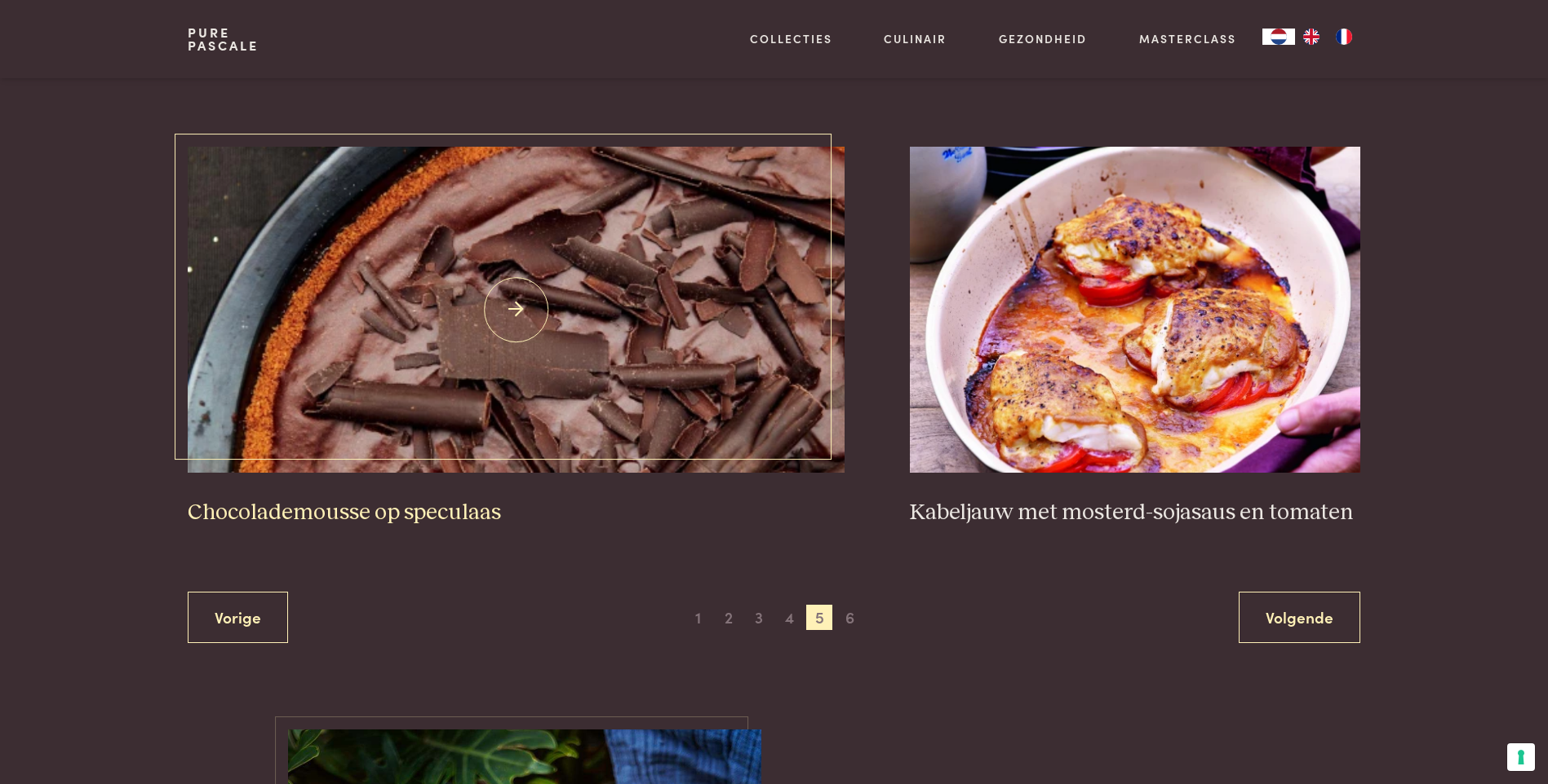
scroll to position [2902, 0]
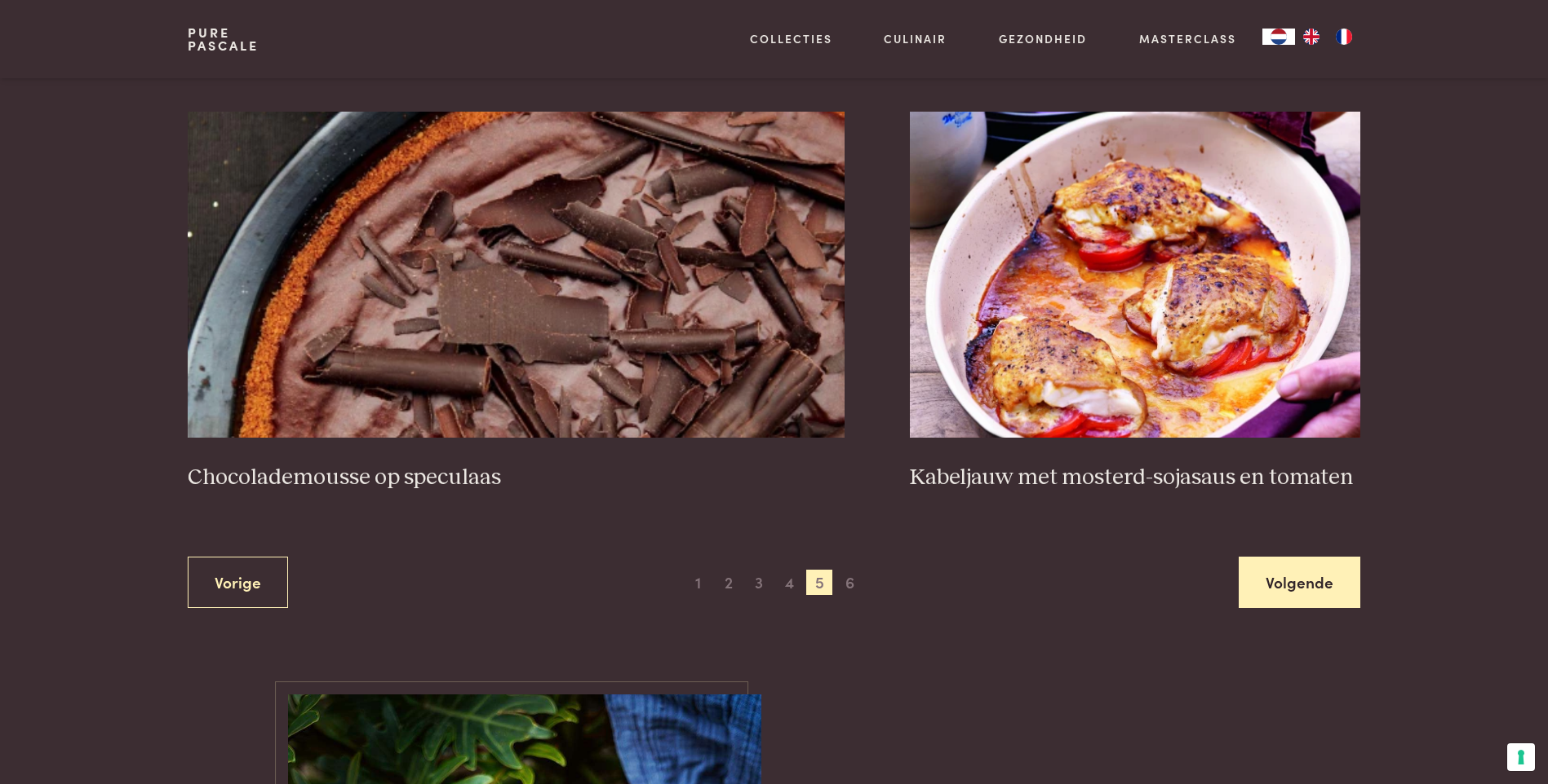
click at [1344, 583] on link "Volgende" at bounding box center [1299, 583] width 122 height 51
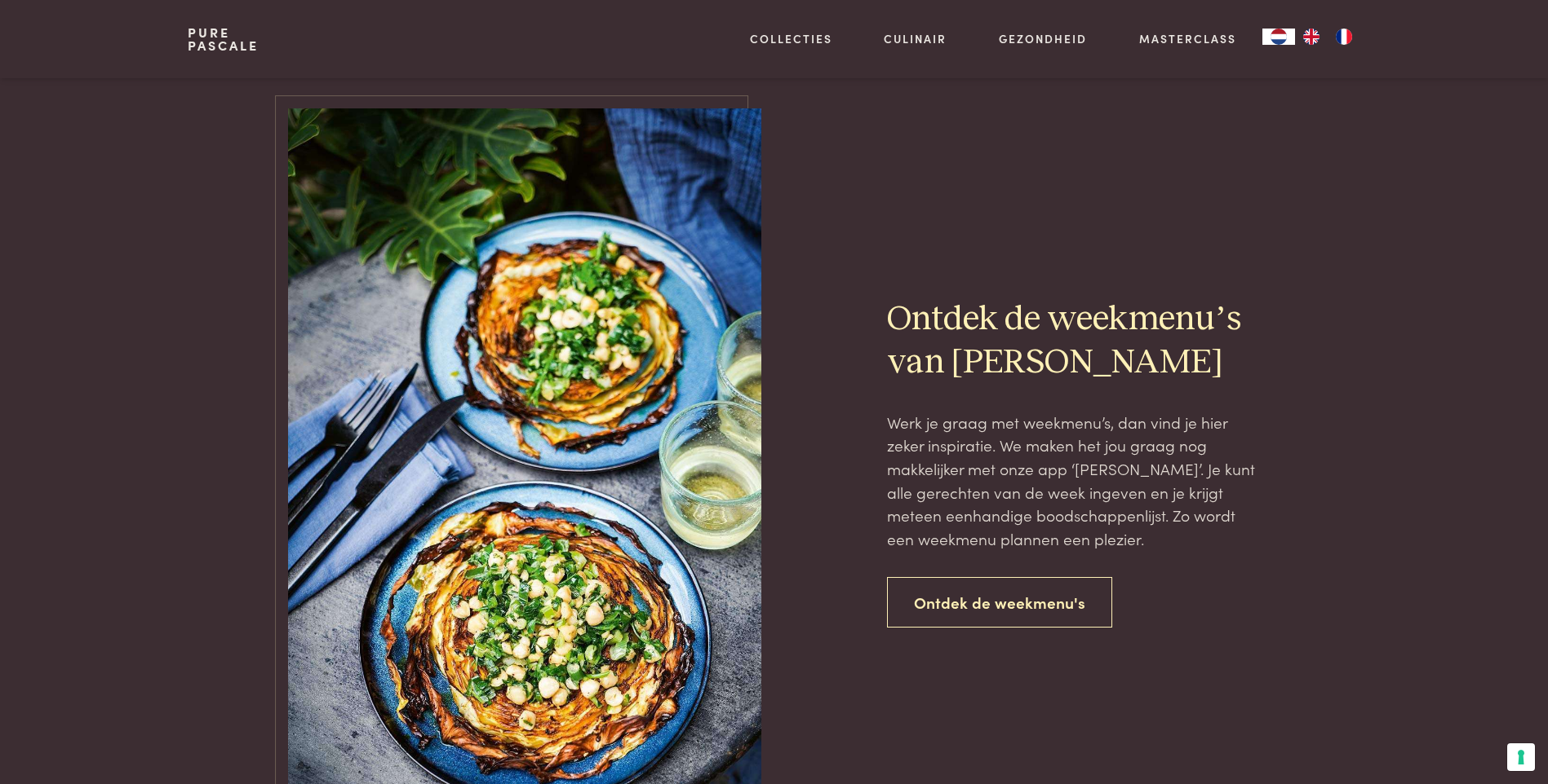
scroll to position [1272, 0]
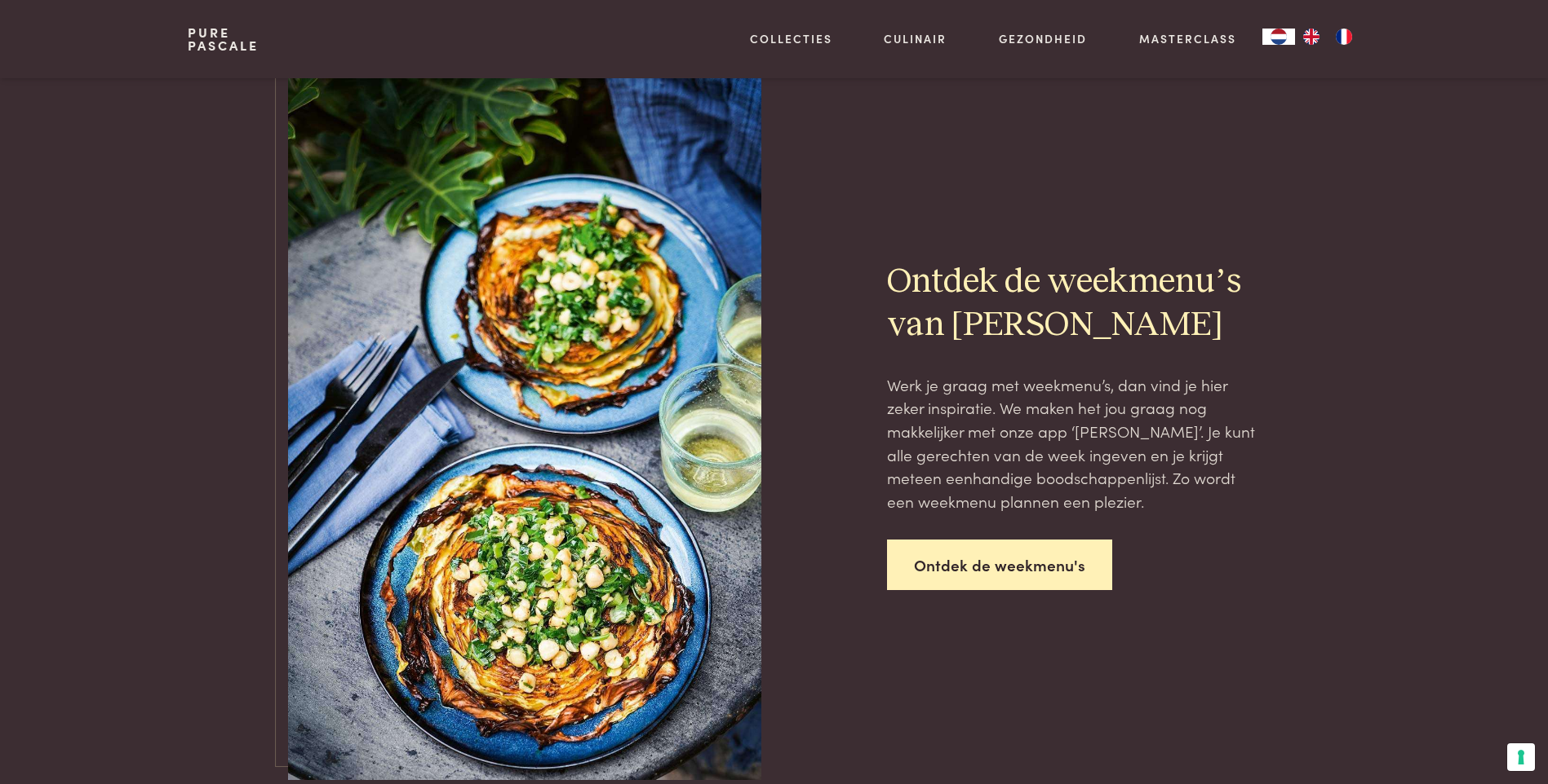
click at [1008, 571] on link "Ontdek de weekmenu's" at bounding box center [1000, 566] width 225 height 51
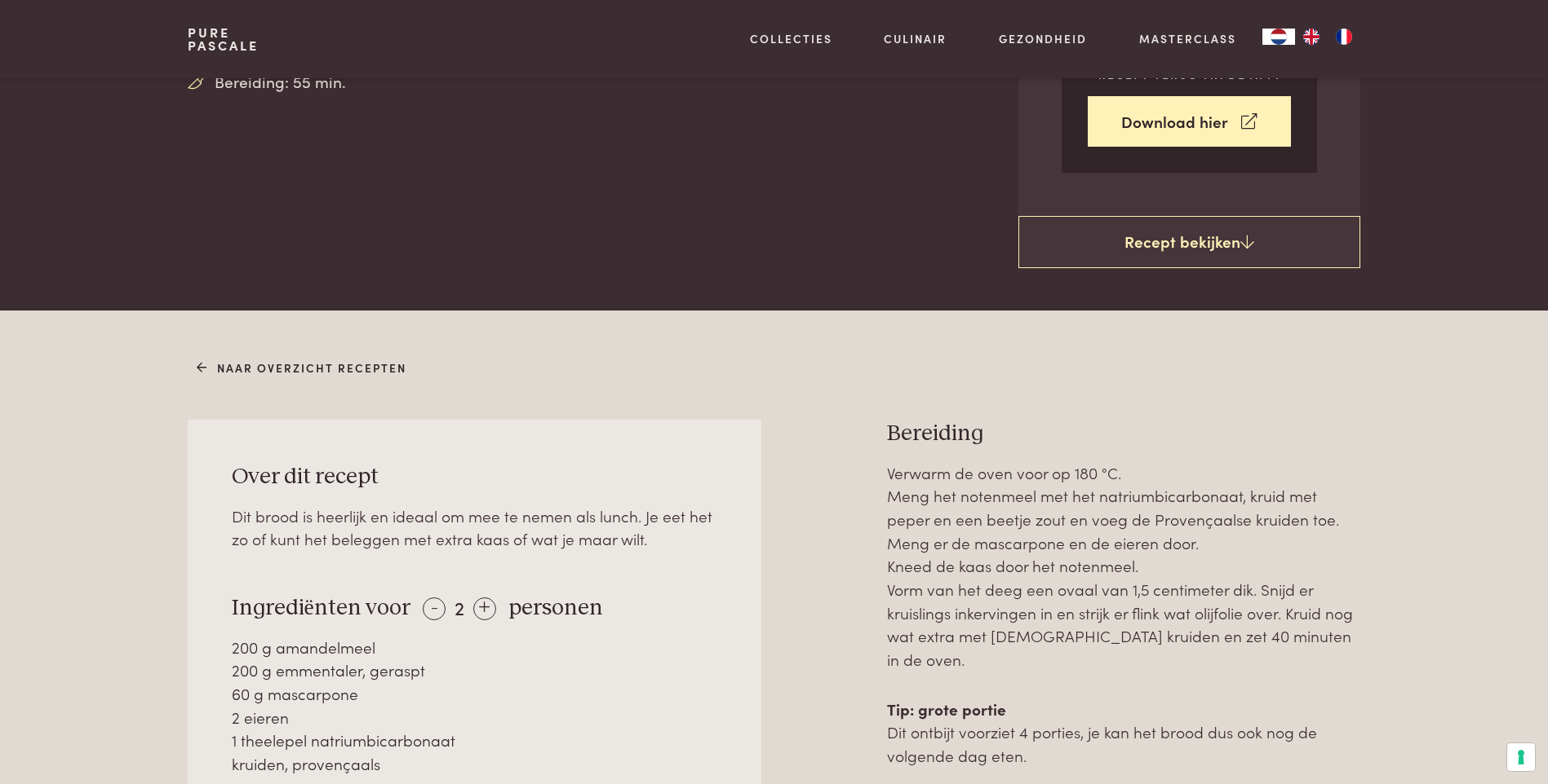
scroll to position [571, 0]
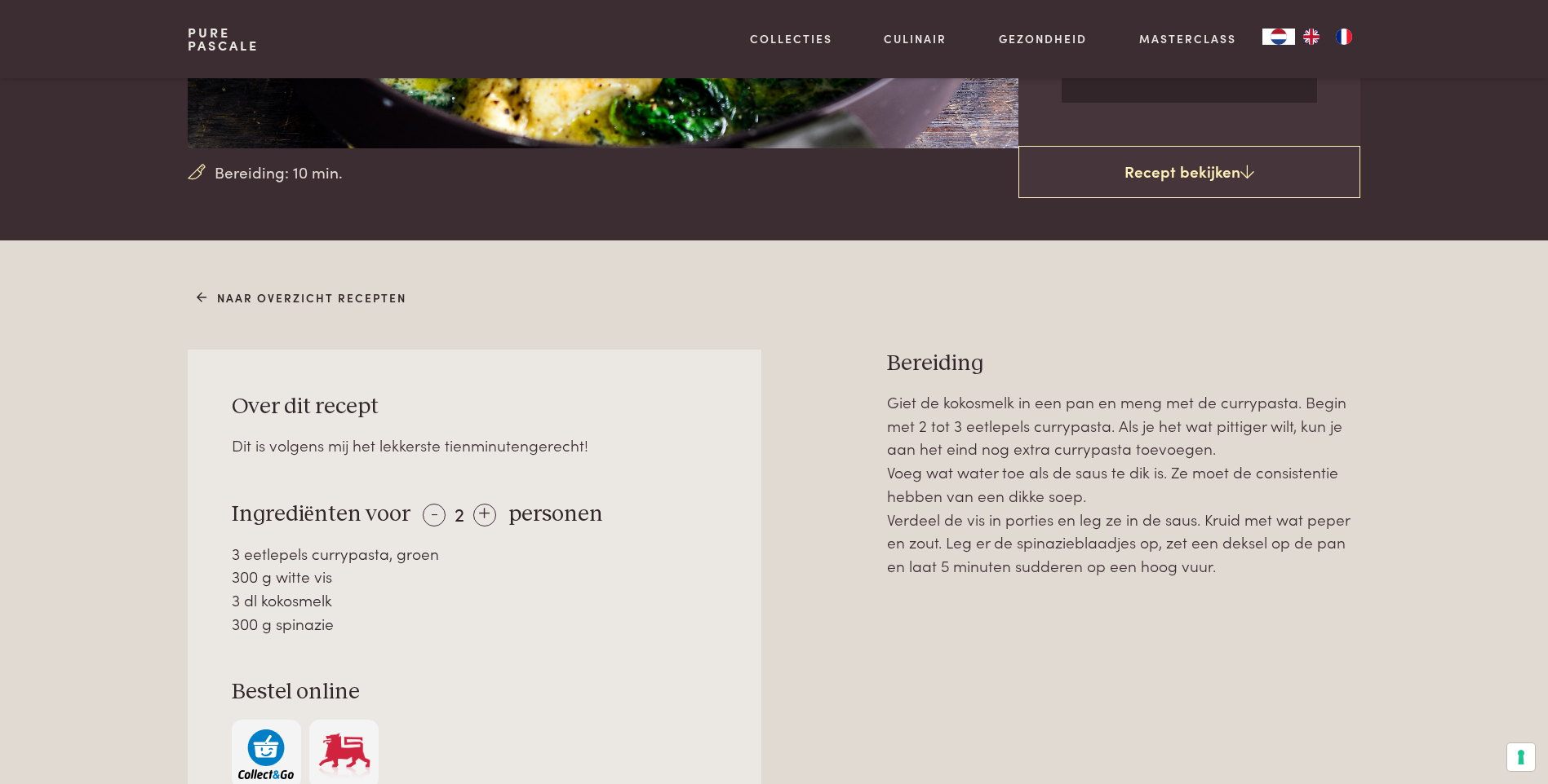
scroll to position [490, 0]
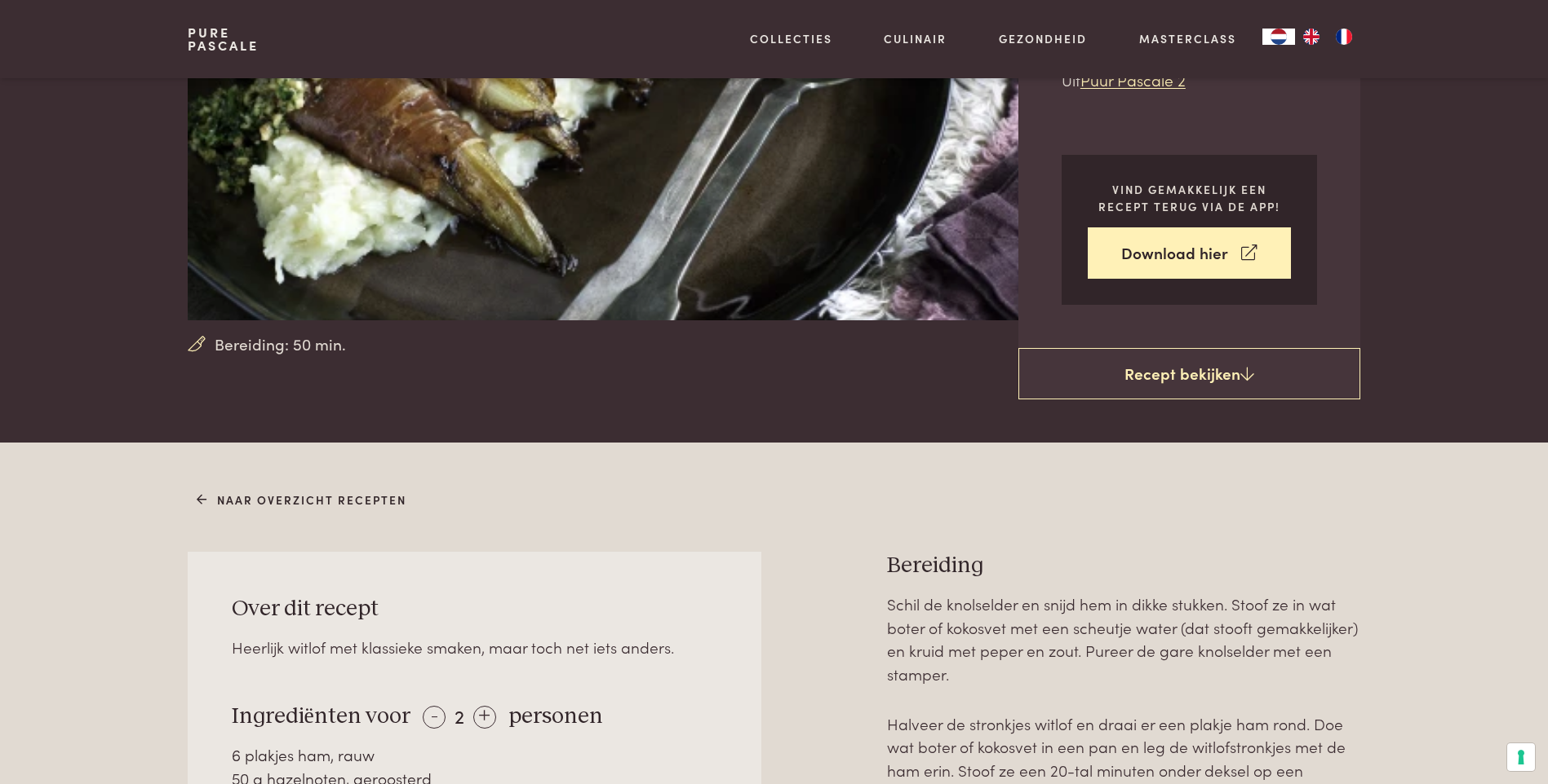
scroll to position [245, 0]
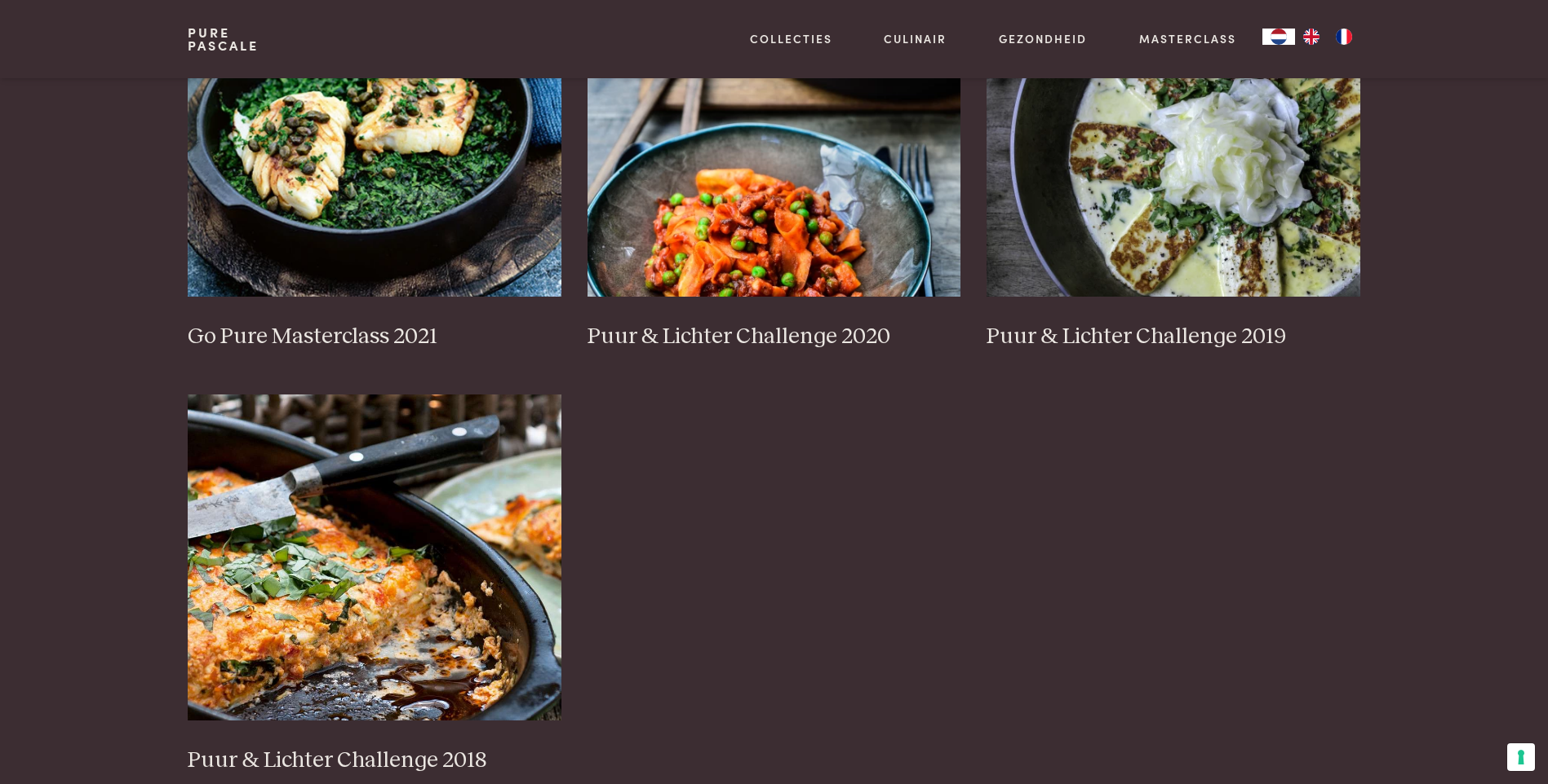
scroll to position [1304, 0]
click at [310, 588] on img at bounding box center [374, 557] width 373 height 326
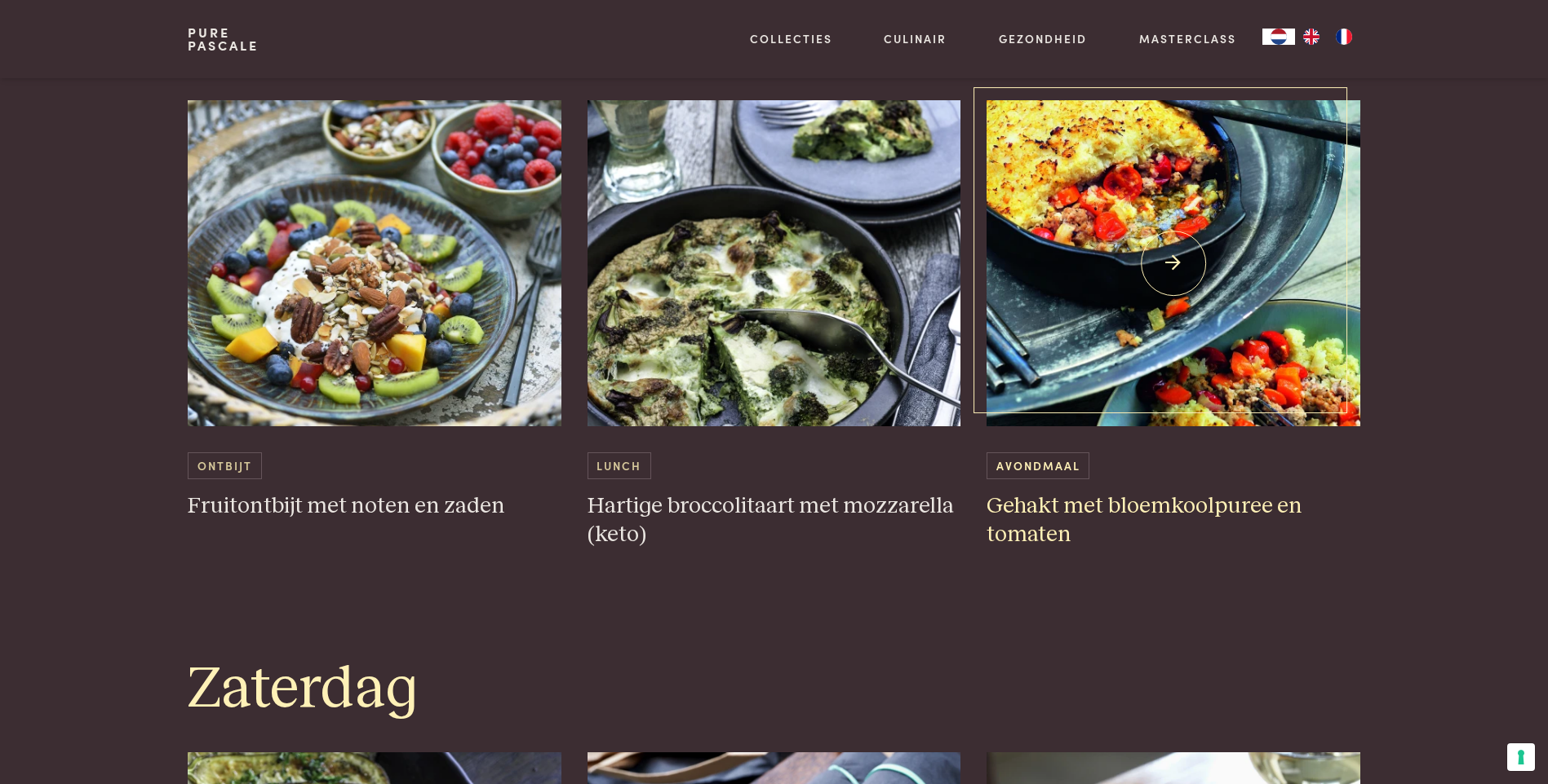
scroll to position [4159, 0]
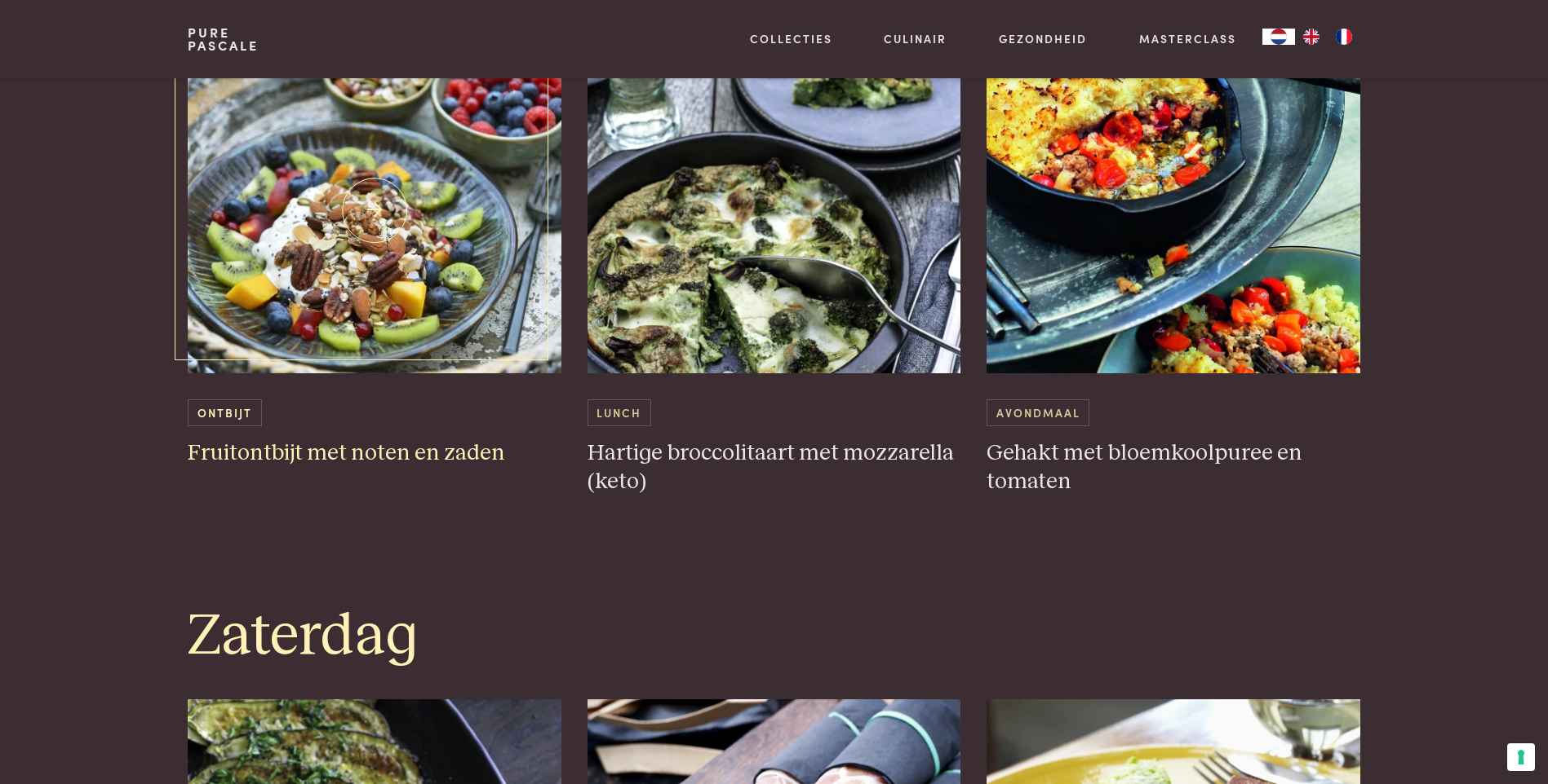
click at [275, 451] on h3 "Fruitontbijt met noten en zaden" at bounding box center [374, 453] width 373 height 29
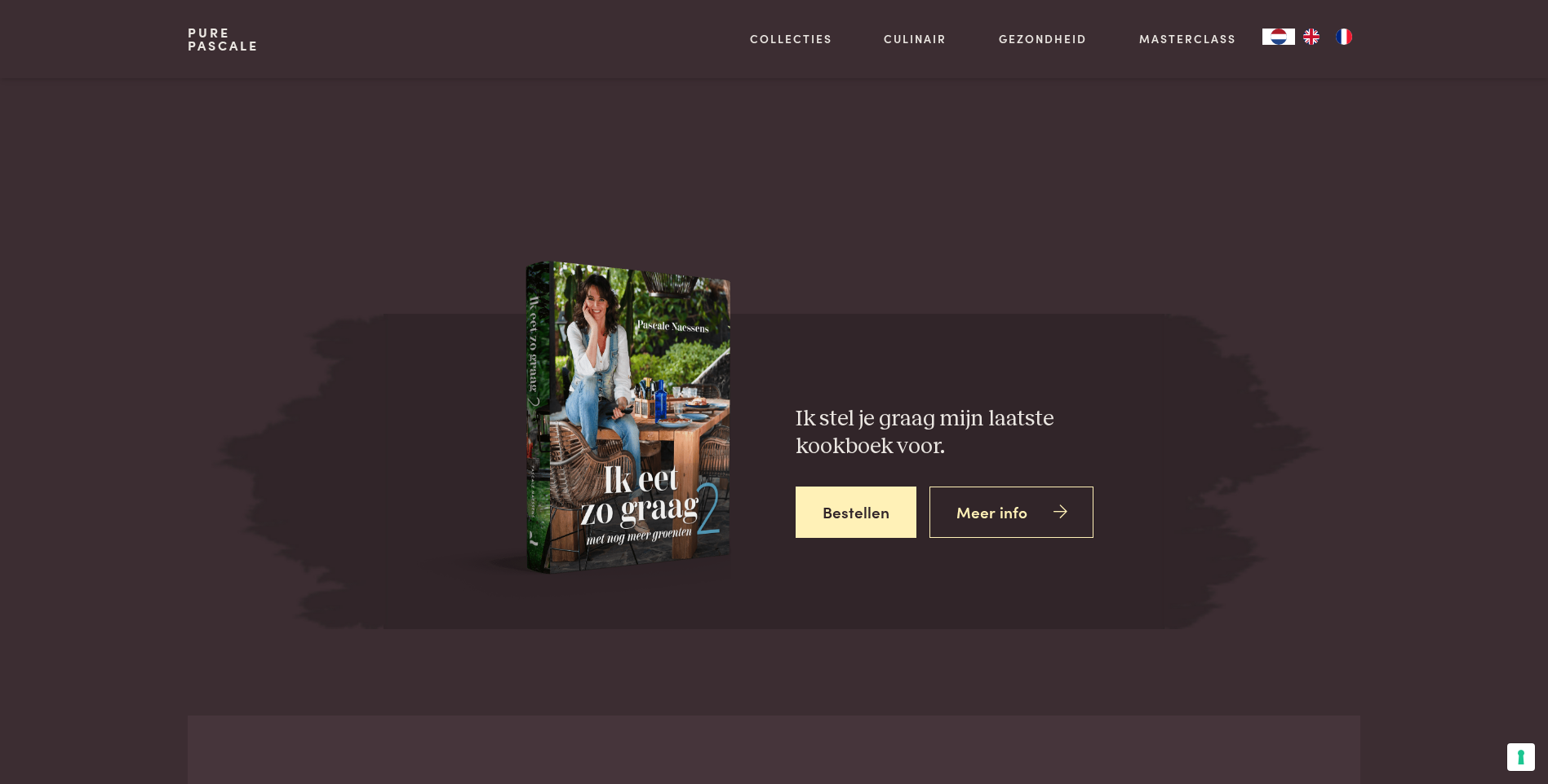
scroll to position [6769, 0]
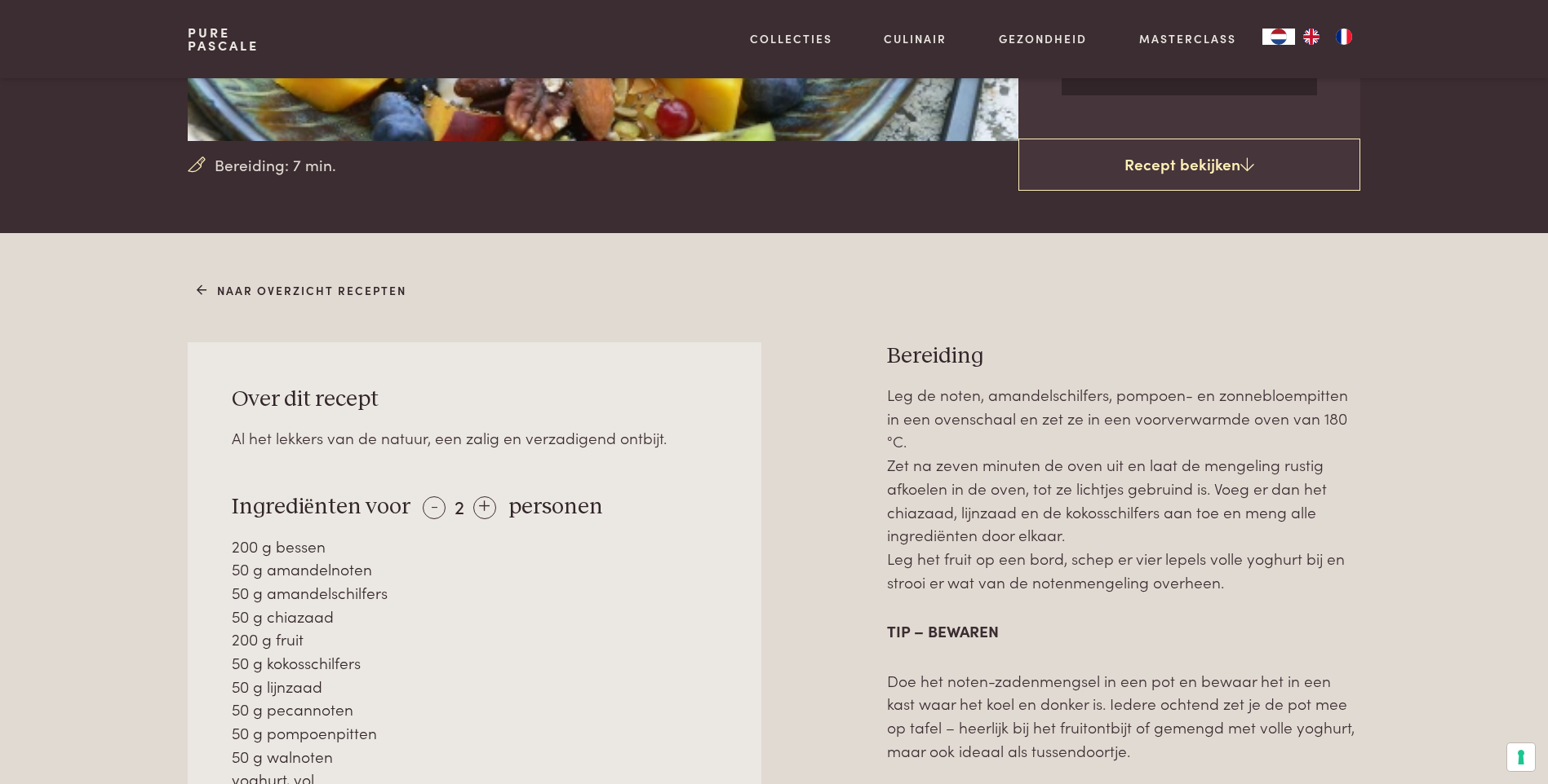
scroll to position [490, 0]
